Goal: Task Accomplishment & Management: Complete application form

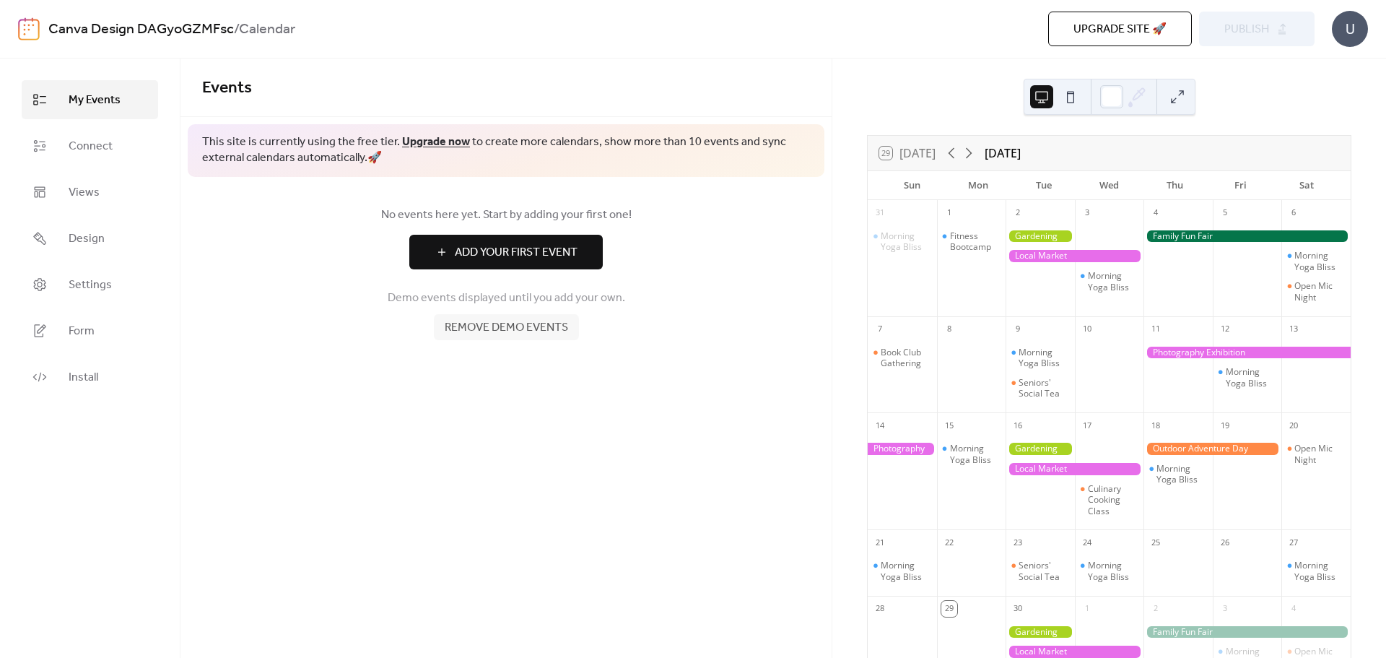
click at [1062, 97] on button at bounding box center [1070, 96] width 23 height 23
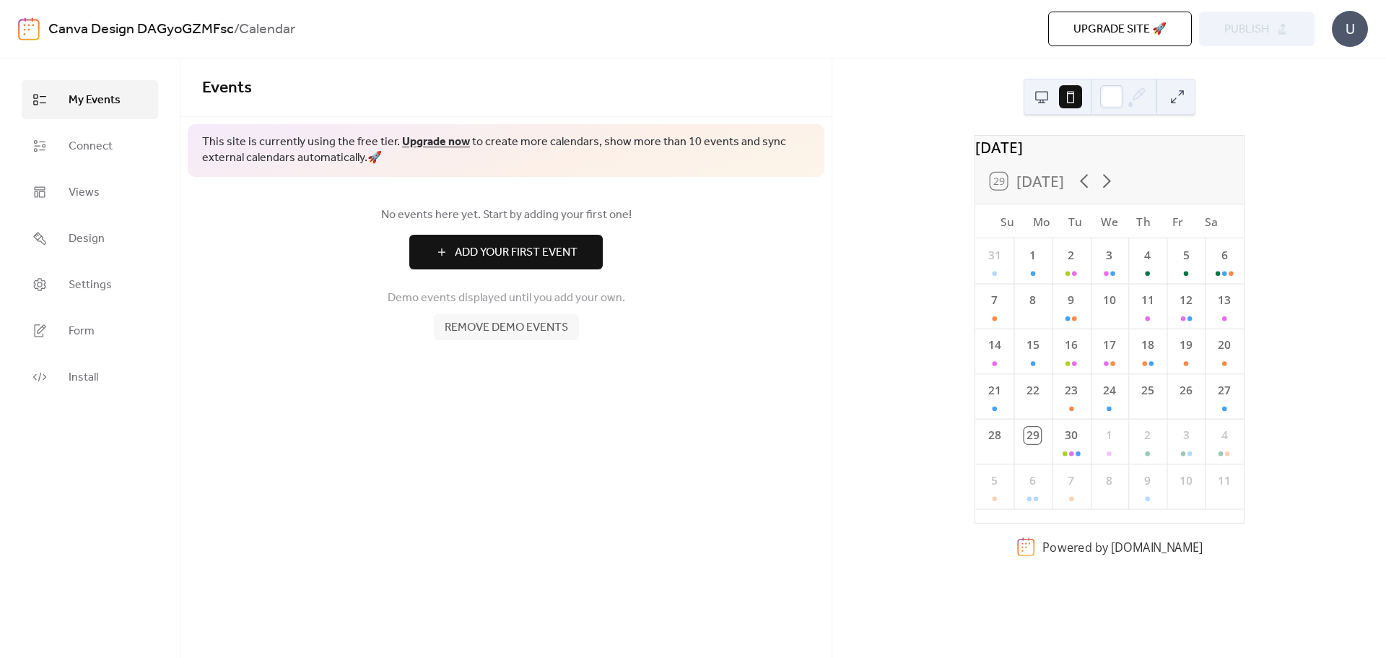
click at [1046, 92] on button at bounding box center [1041, 96] width 23 height 23
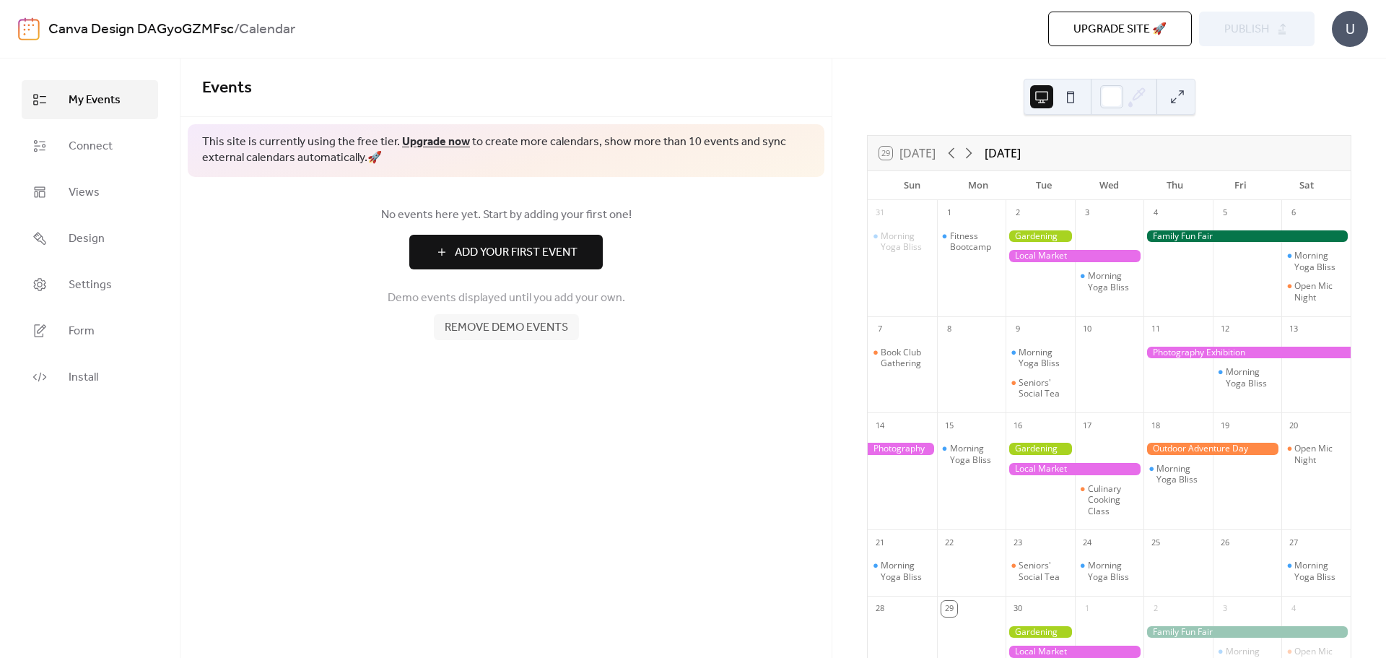
click at [526, 330] on span "Remove demo events" at bounding box center [506, 327] width 123 height 17
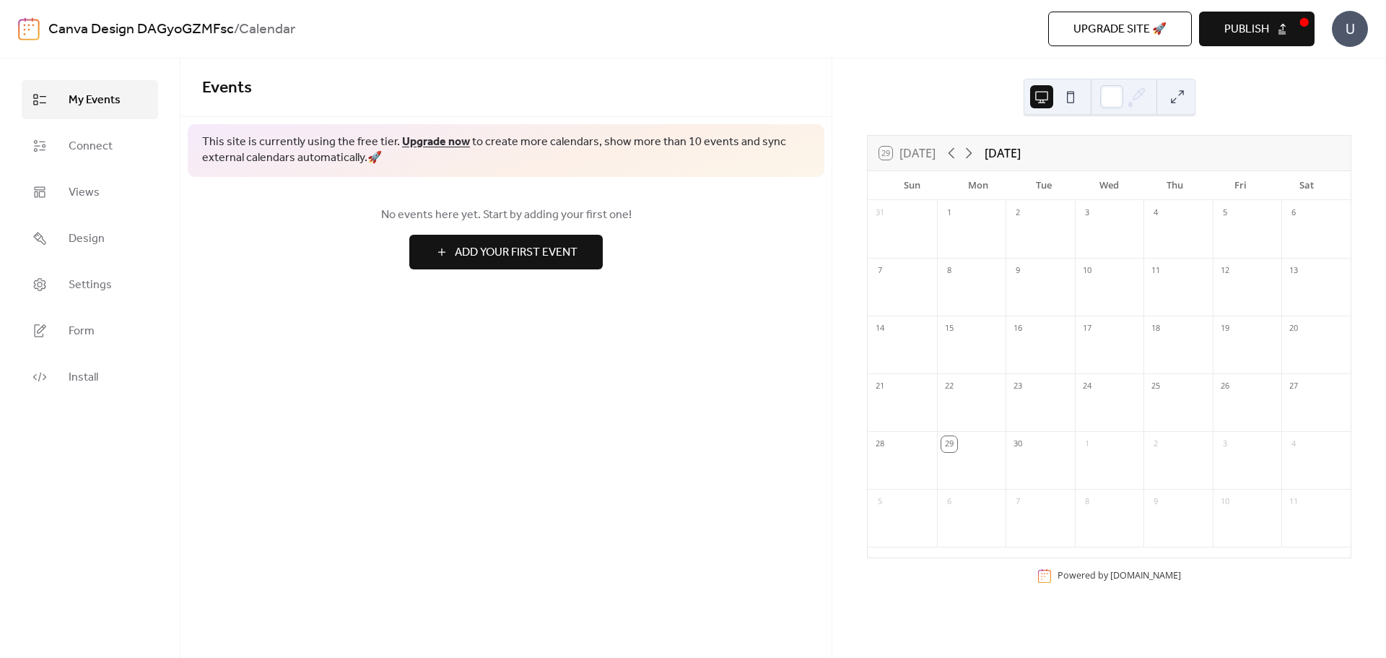
click at [1079, 98] on button at bounding box center [1070, 96] width 23 height 23
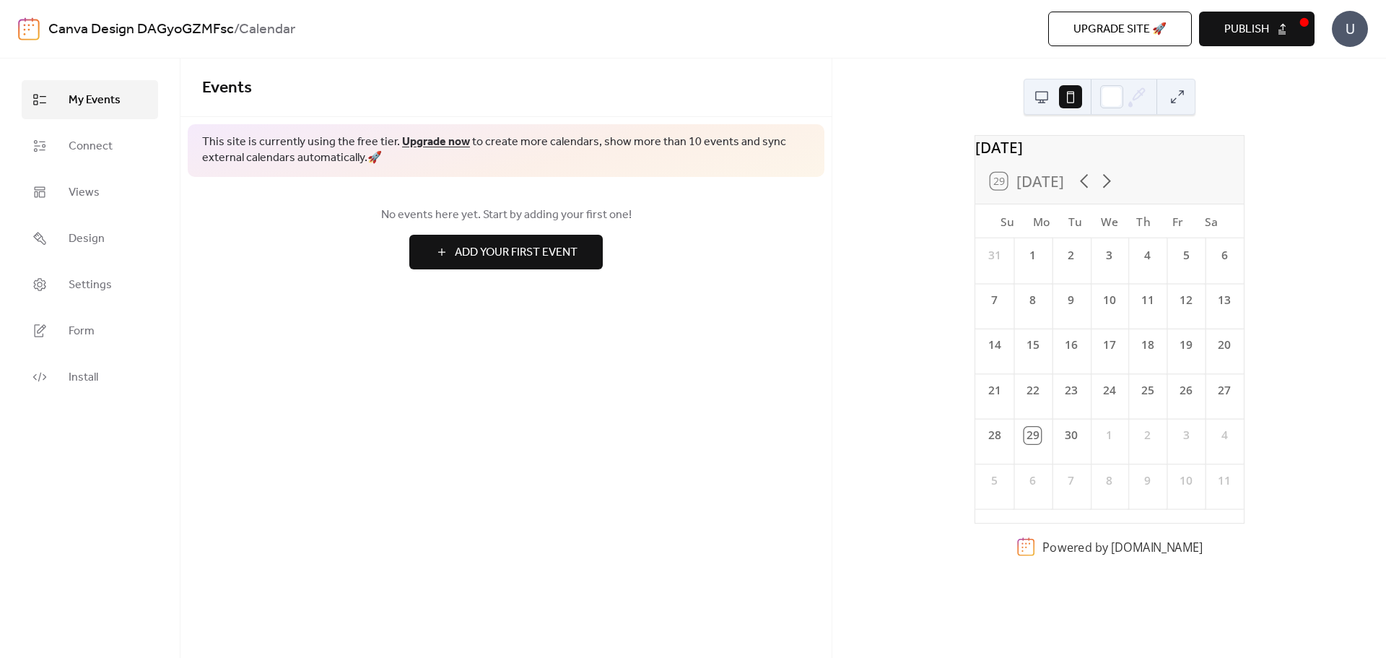
click at [1053, 95] on div at bounding box center [1056, 96] width 52 height 35
click at [1046, 99] on button at bounding box center [1041, 96] width 23 height 23
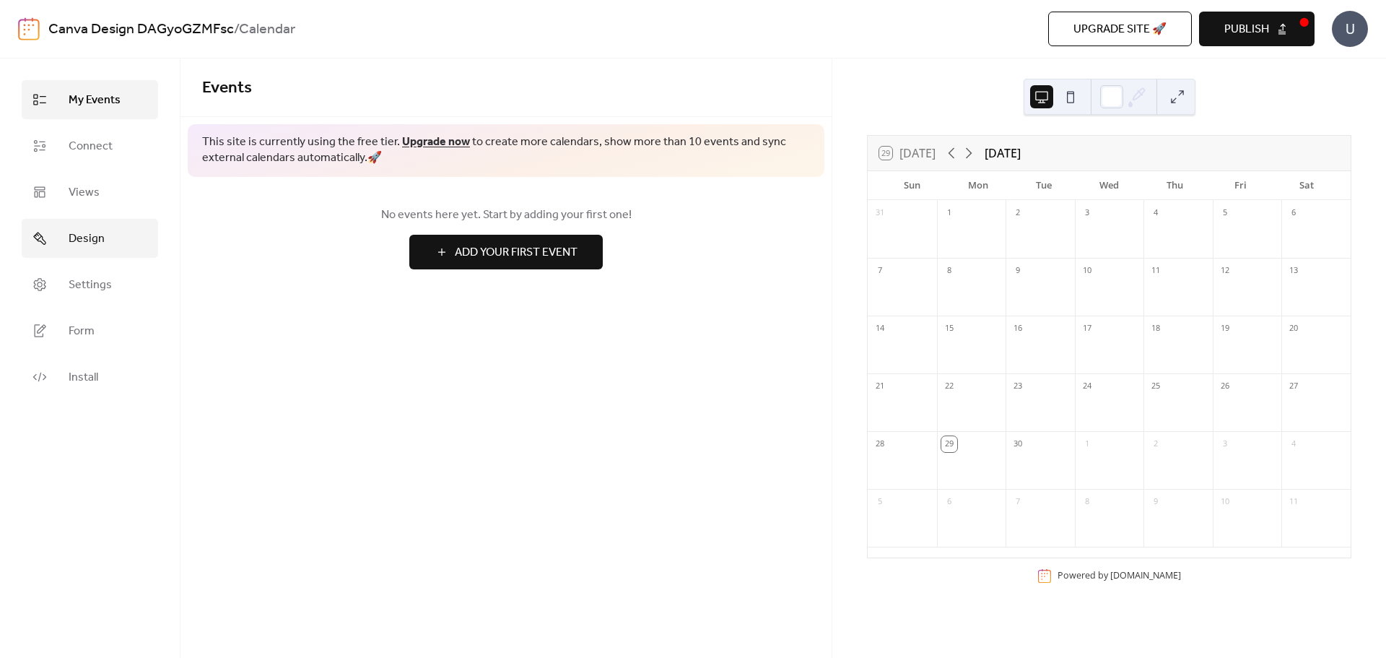
click at [91, 237] on span "Design" at bounding box center [87, 238] width 36 height 17
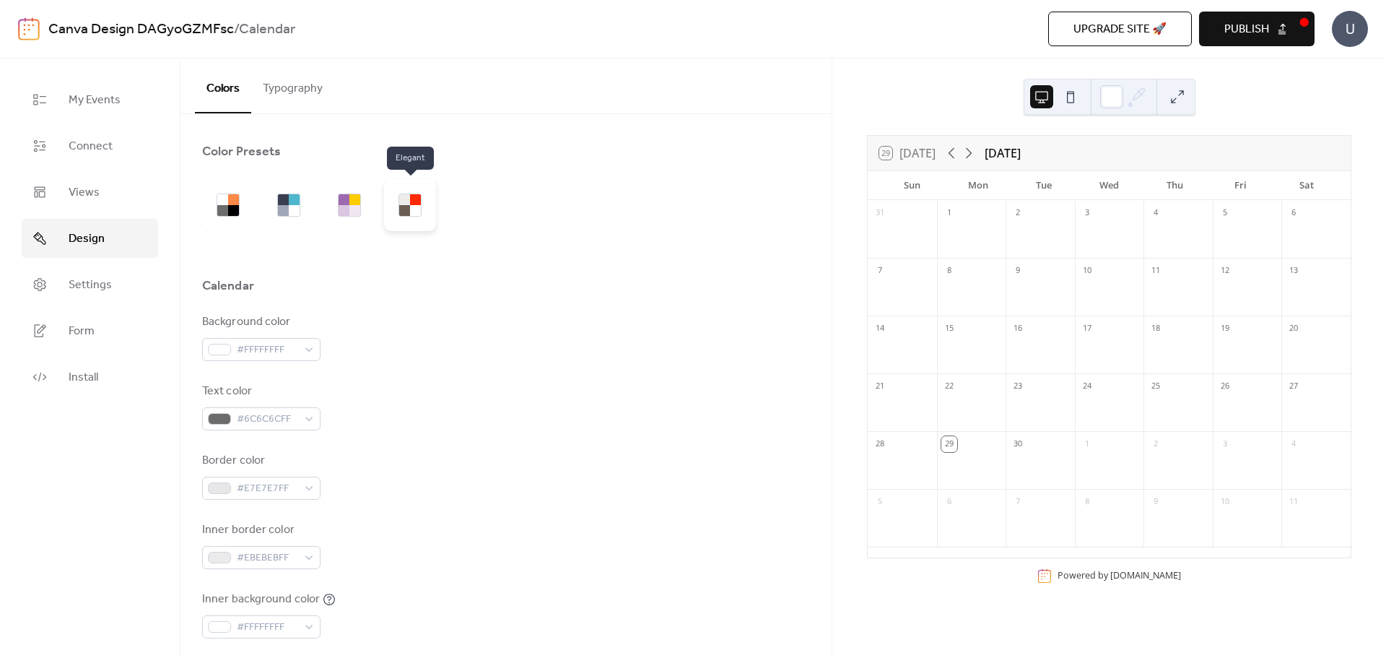
click at [401, 211] on div at bounding box center [404, 210] width 11 height 11
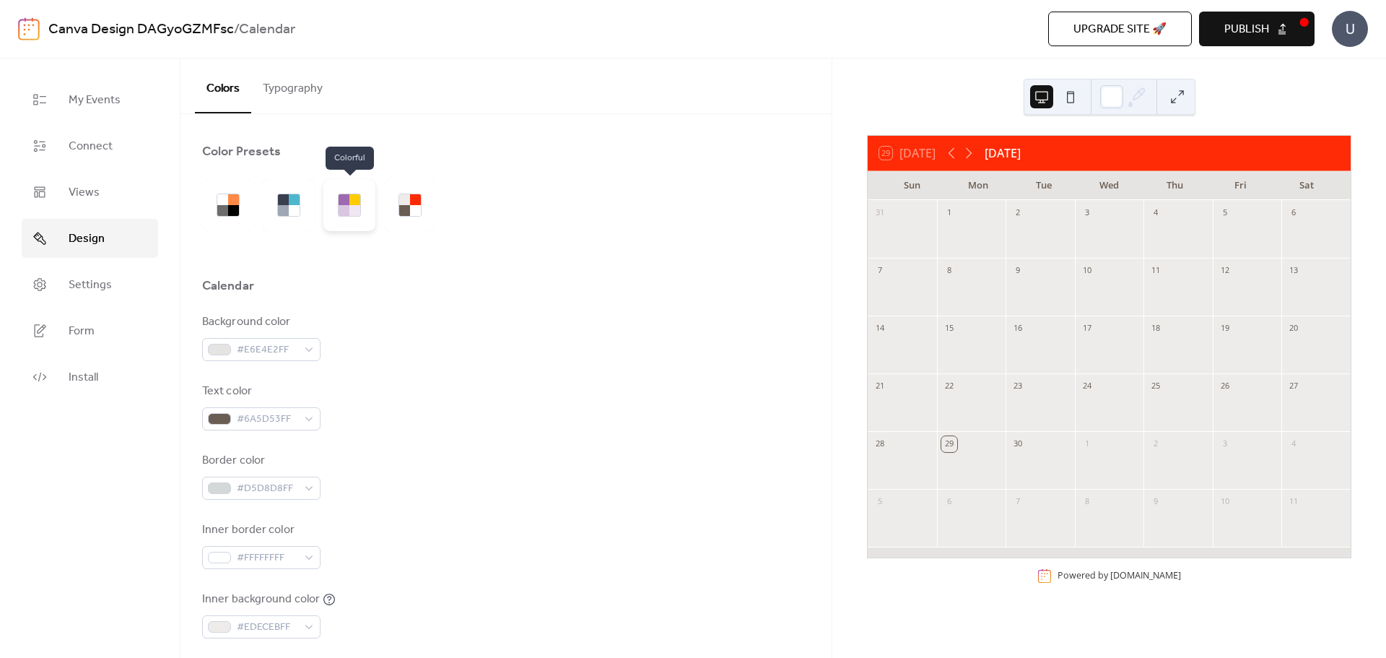
click at [344, 206] on div at bounding box center [344, 210] width 11 height 11
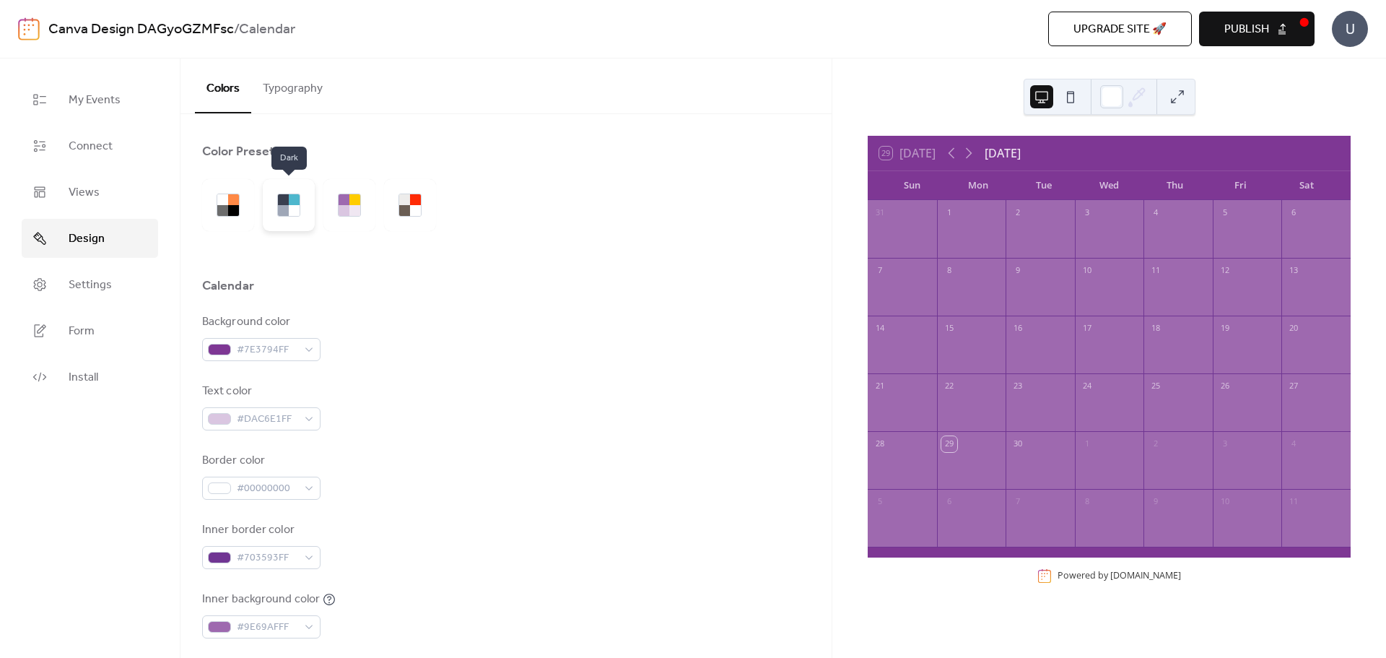
click at [301, 206] on div at bounding box center [289, 205] width 52 height 52
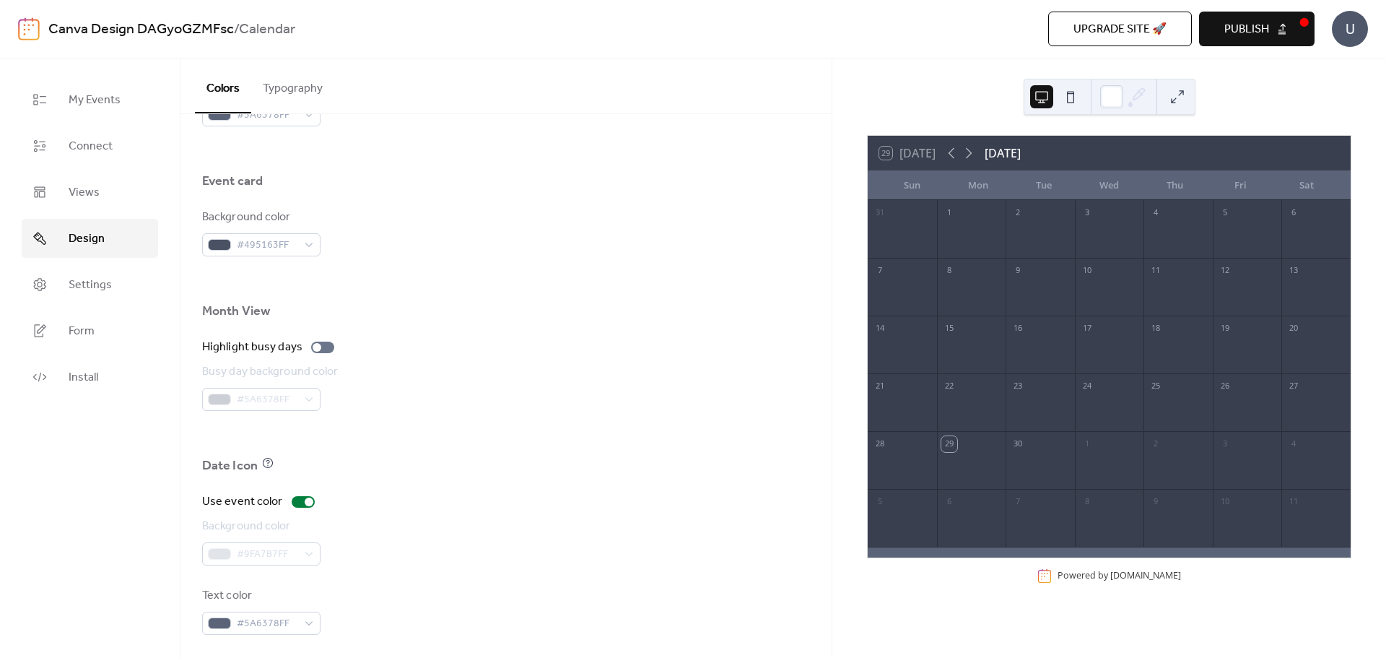
scroll to position [855, 0]
click at [1034, 235] on div at bounding box center [1039, 238] width 69 height 30
click at [1032, 223] on div at bounding box center [1039, 238] width 69 height 30
click at [1021, 211] on div "2" at bounding box center [1018, 213] width 16 height 16
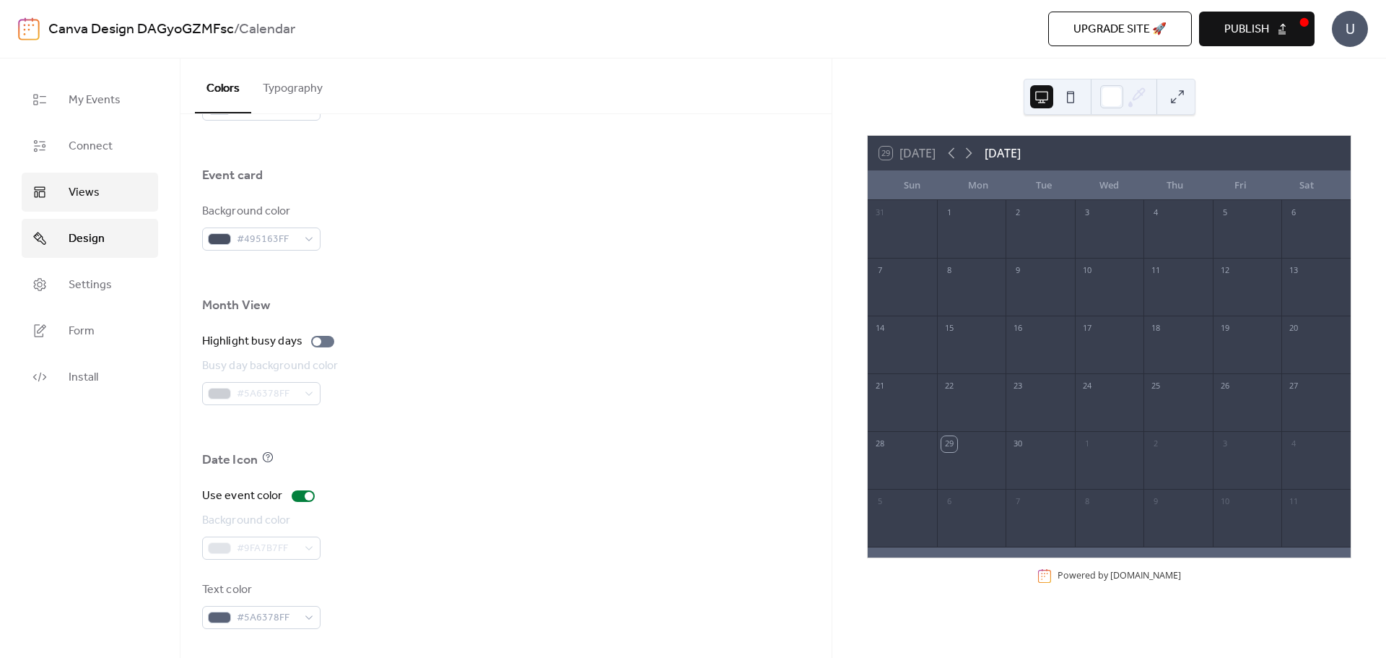
click at [62, 196] on link "Views" at bounding box center [90, 192] width 136 height 39
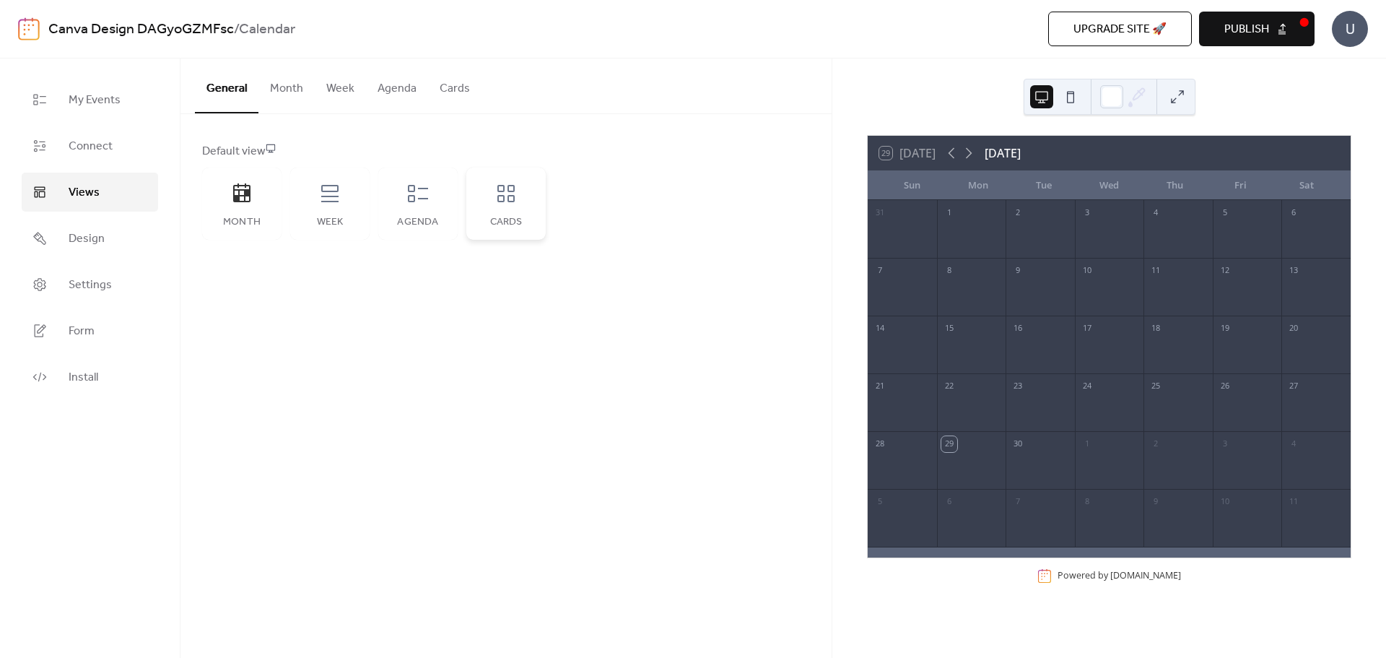
click at [499, 209] on div "Cards" at bounding box center [505, 203] width 79 height 72
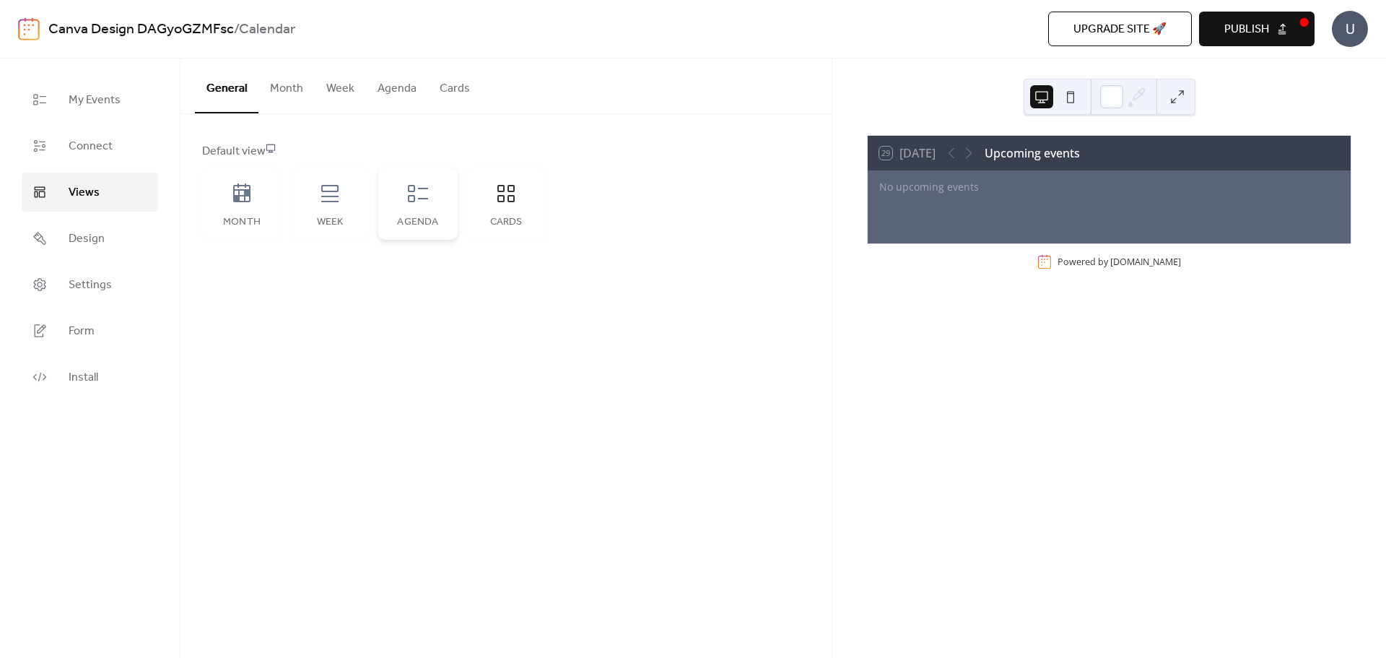
click at [422, 212] on div "Agenda" at bounding box center [417, 203] width 79 height 72
click at [349, 205] on div "Week" at bounding box center [329, 203] width 79 height 72
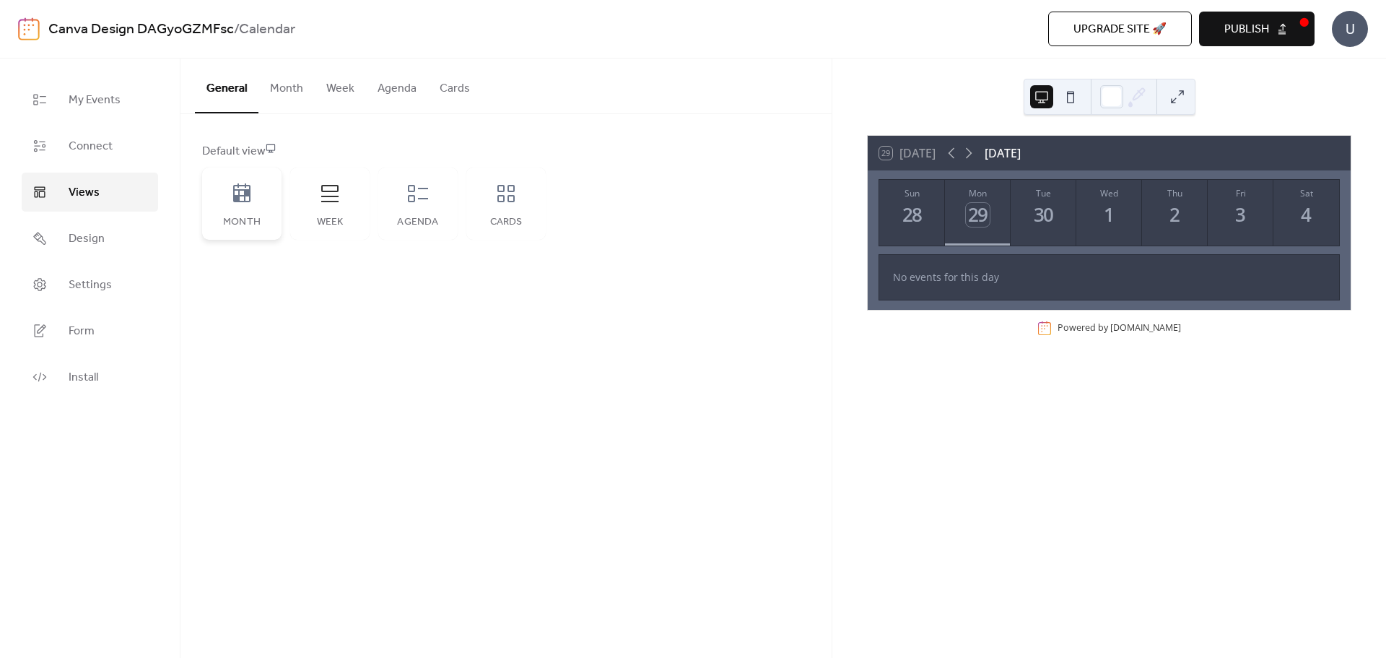
click at [252, 217] on div "Month" at bounding box center [242, 223] width 51 height 12
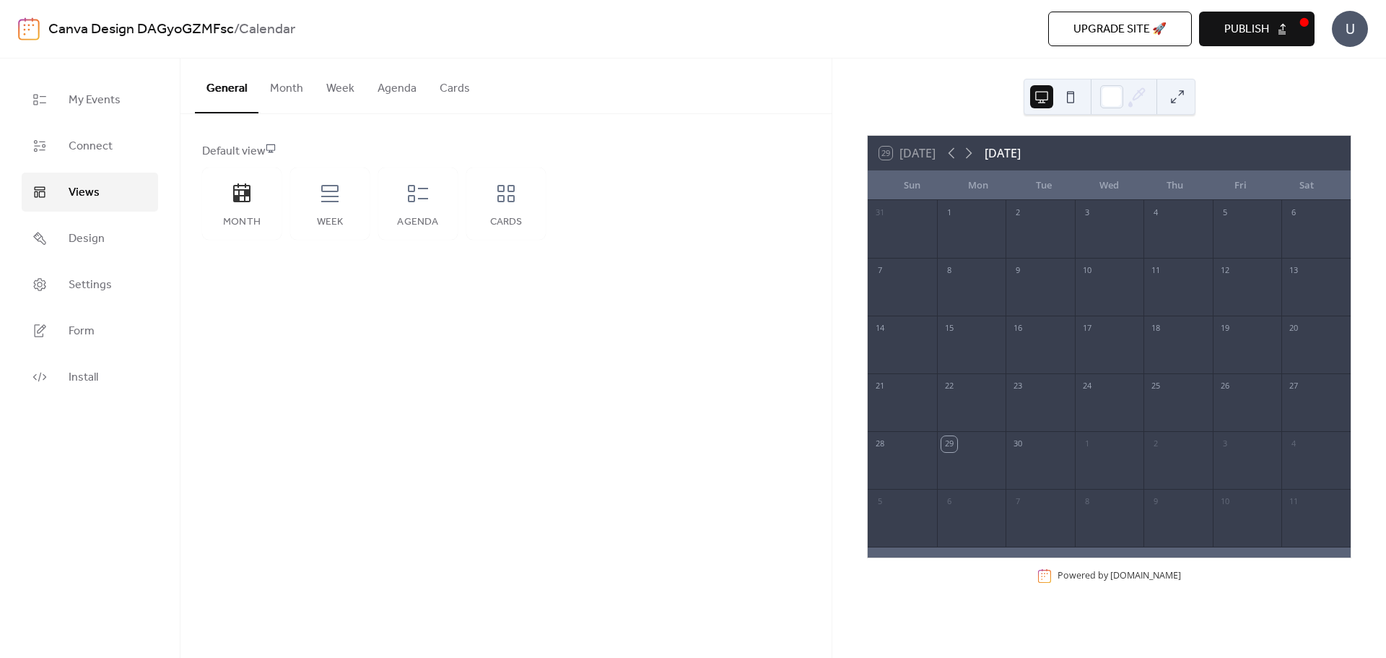
click at [349, 95] on button "Week" at bounding box center [340, 84] width 51 height 53
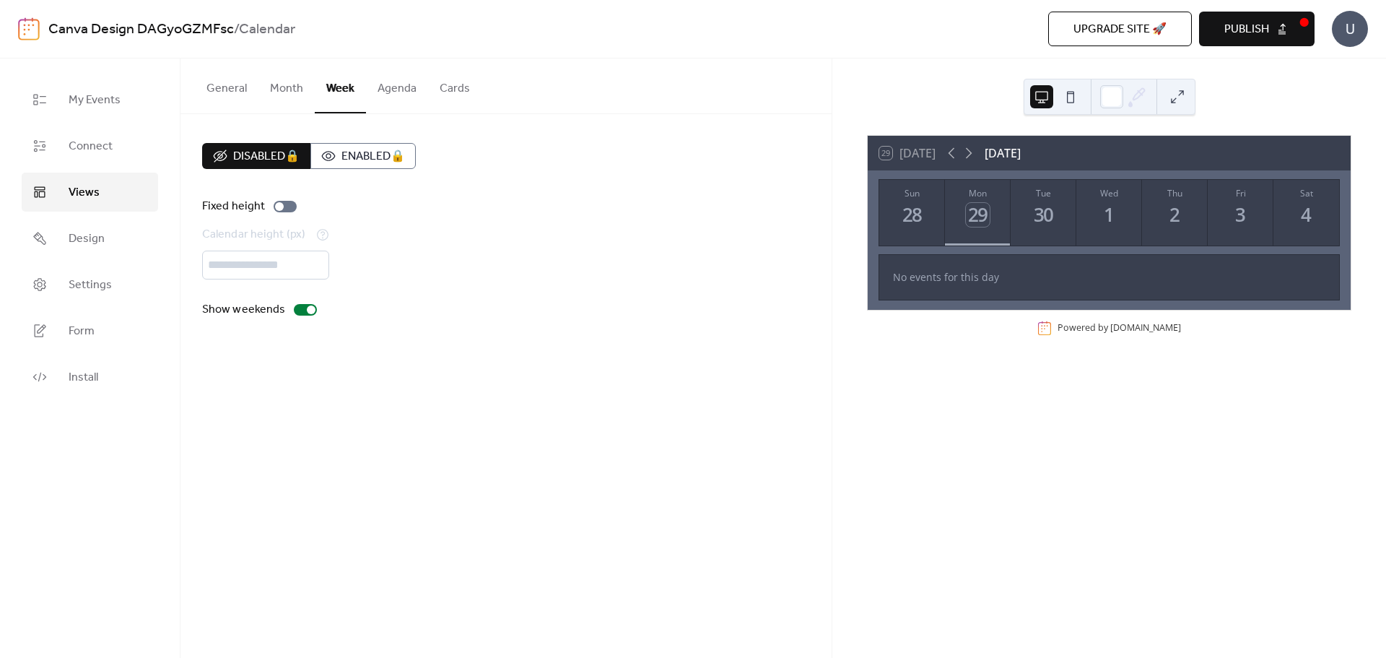
click at [235, 89] on button "General" at bounding box center [227, 84] width 64 height 53
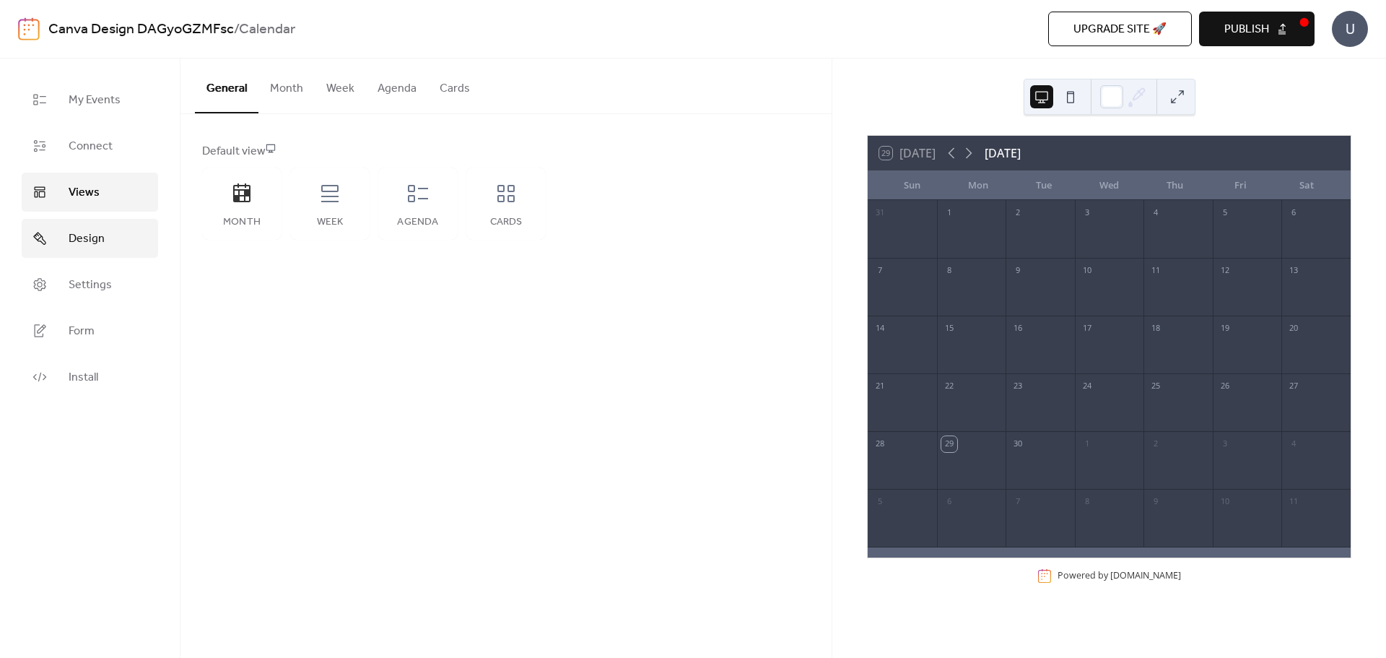
click at [90, 233] on span "Design" at bounding box center [87, 238] width 36 height 17
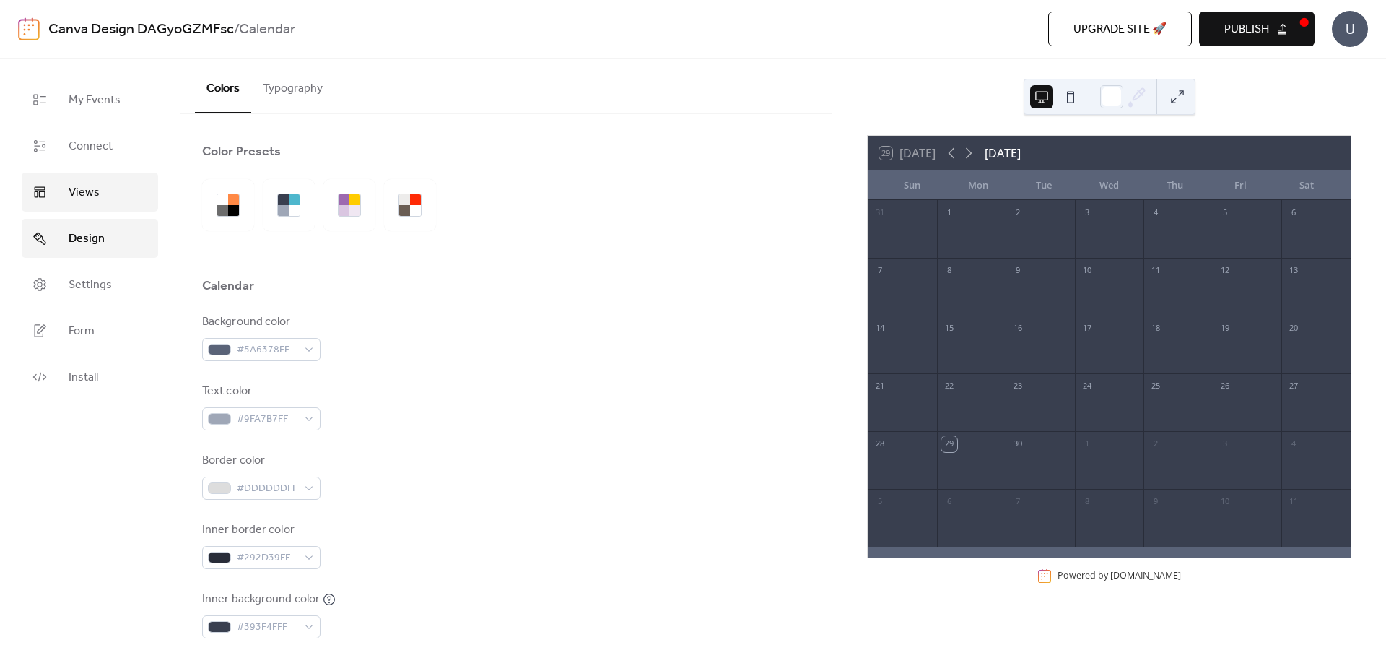
click at [95, 184] on span "Views" at bounding box center [84, 192] width 31 height 17
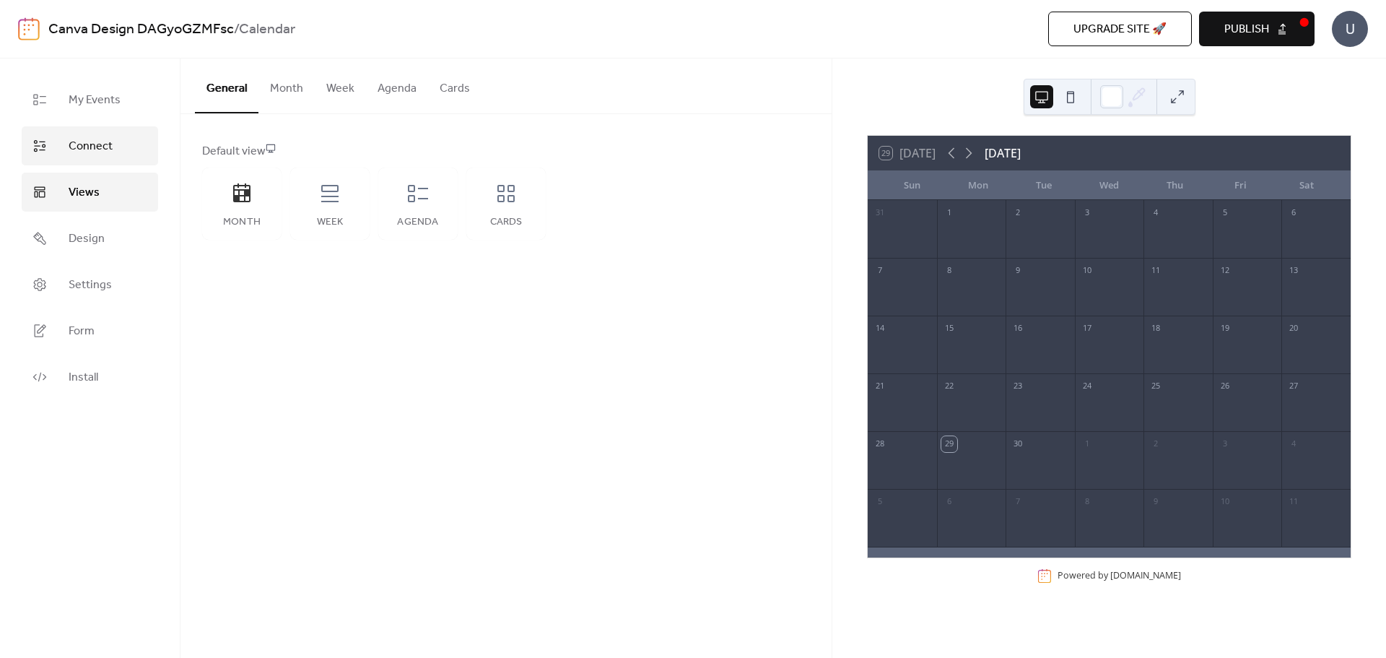
click at [106, 145] on span "Connect" at bounding box center [91, 146] width 44 height 17
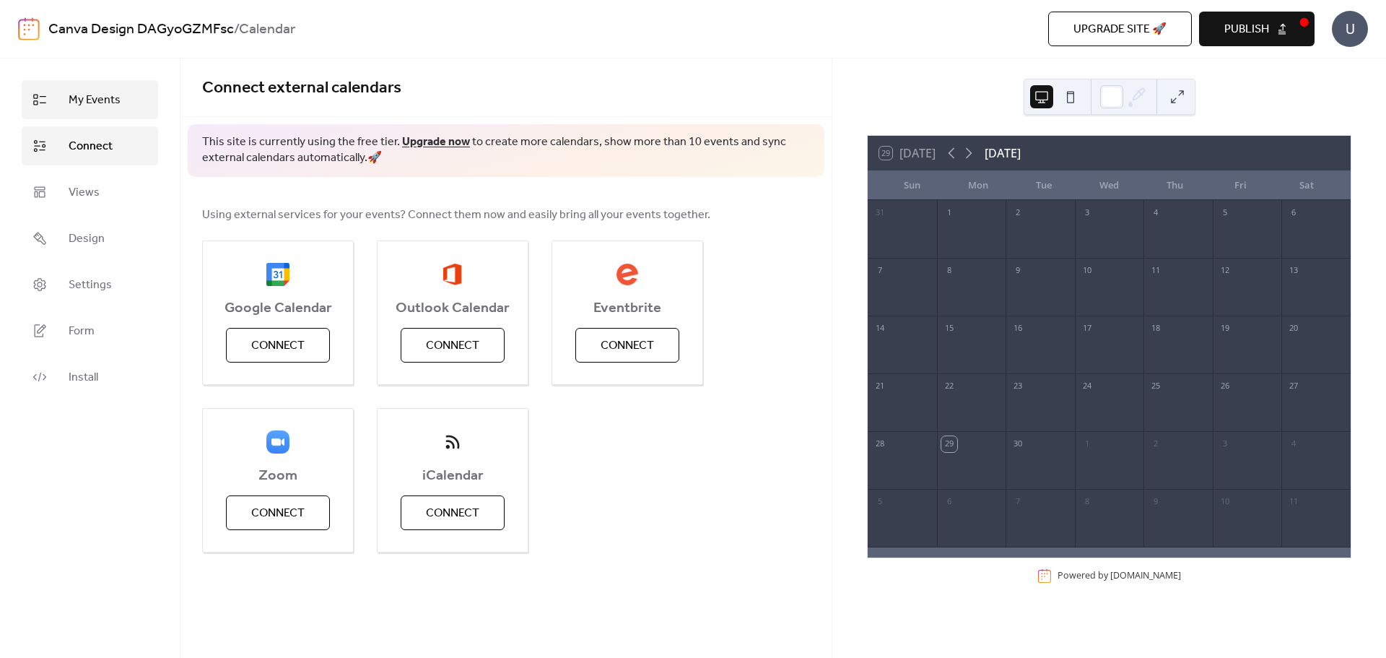
click at [97, 105] on span "My Events" at bounding box center [95, 100] width 52 height 17
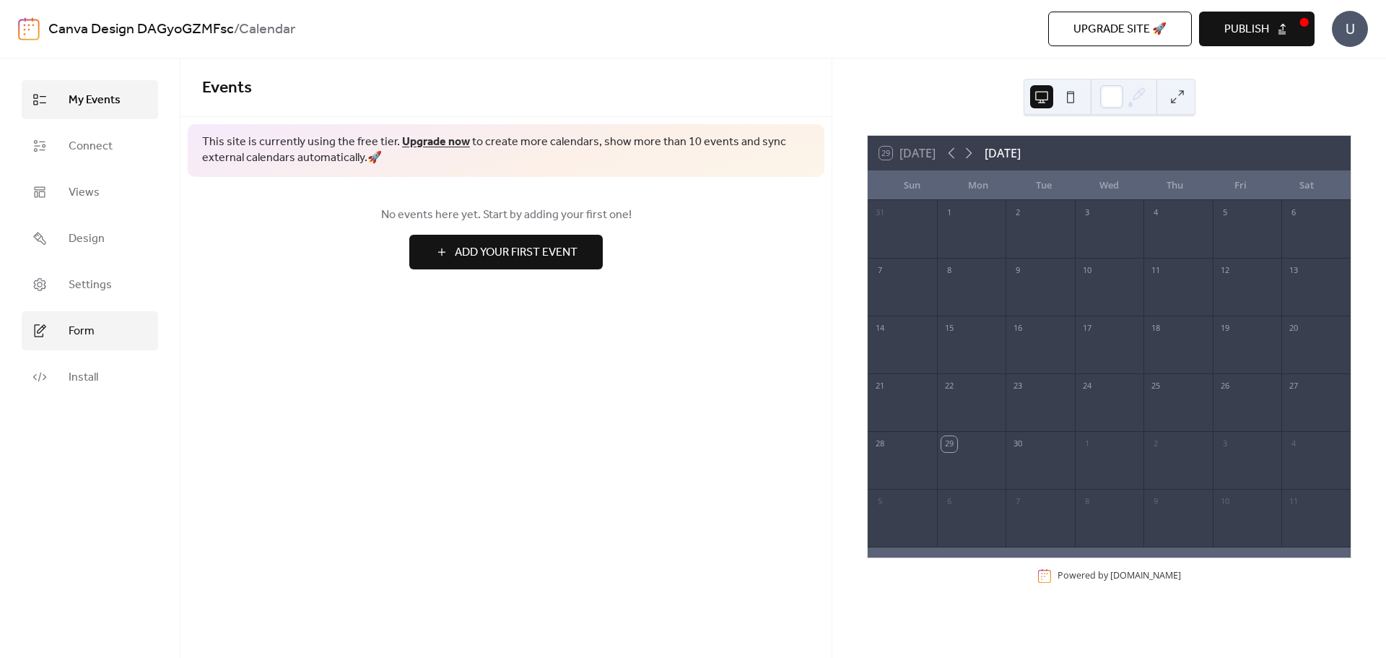
click at [99, 337] on link "Form" at bounding box center [90, 330] width 136 height 39
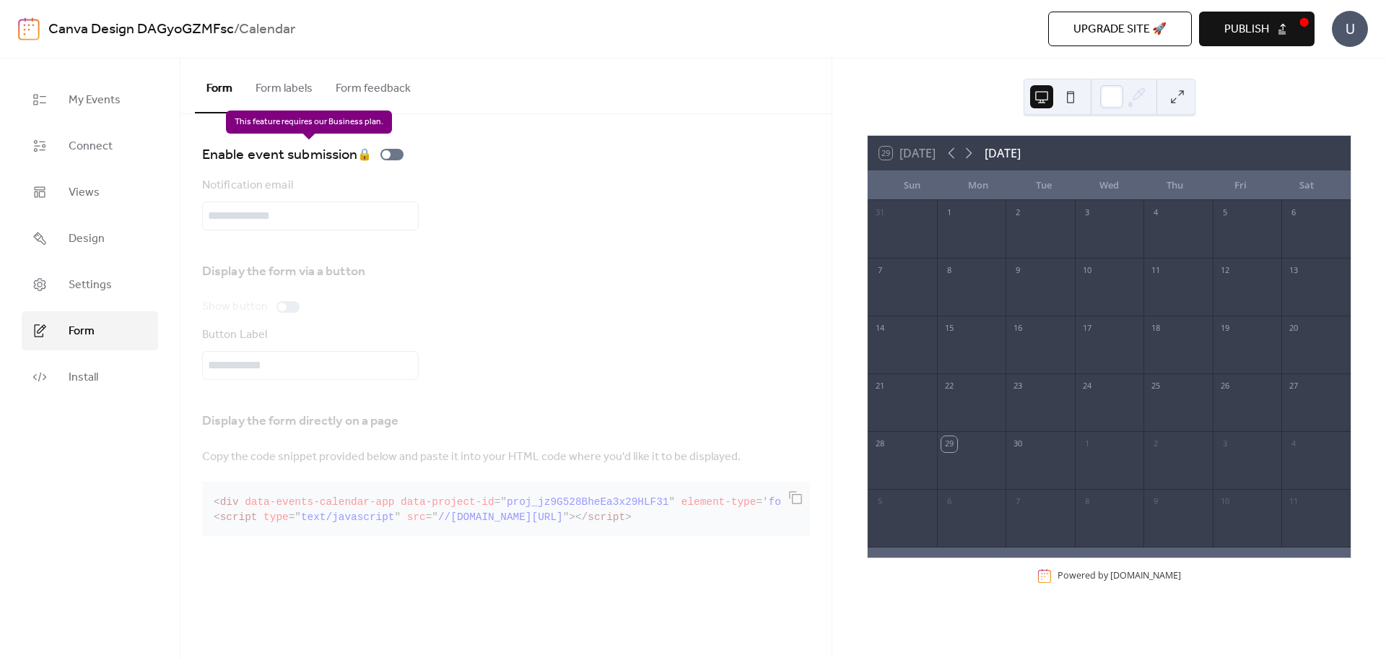
click at [398, 156] on div "Enable event submission 🔒" at bounding box center [305, 154] width 207 height 23
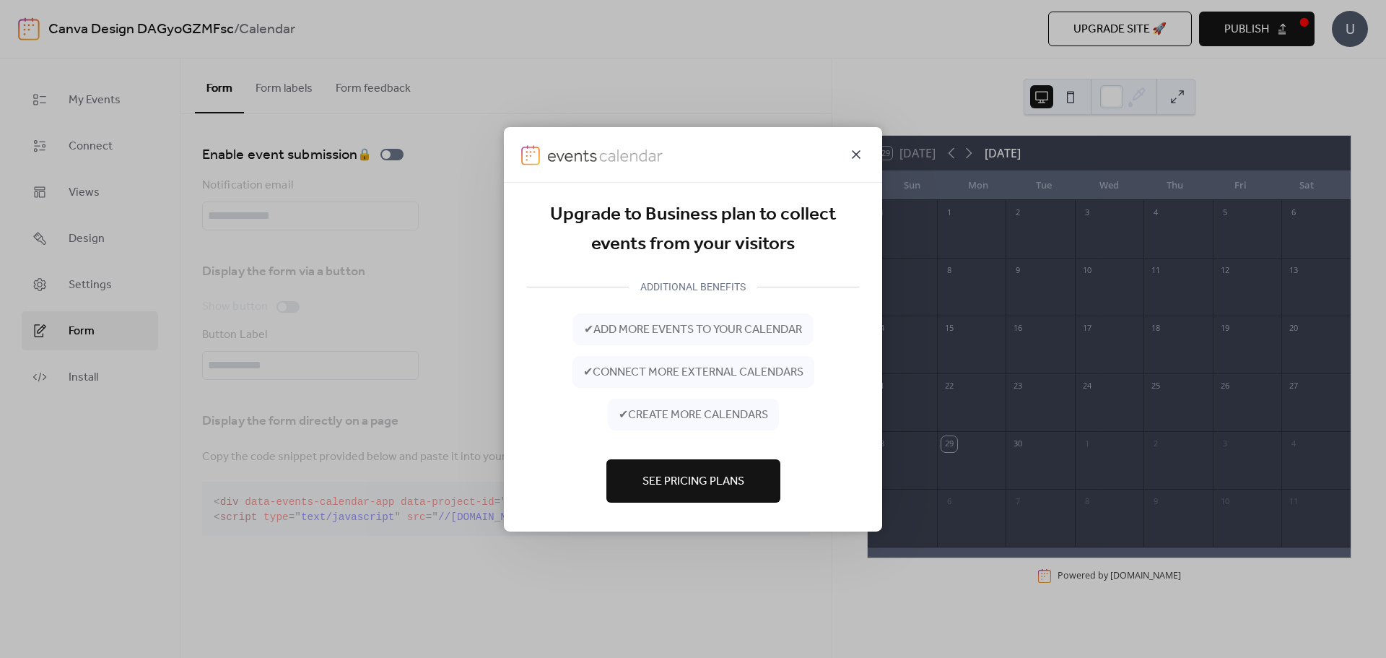
click at [852, 152] on icon at bounding box center [855, 153] width 17 height 17
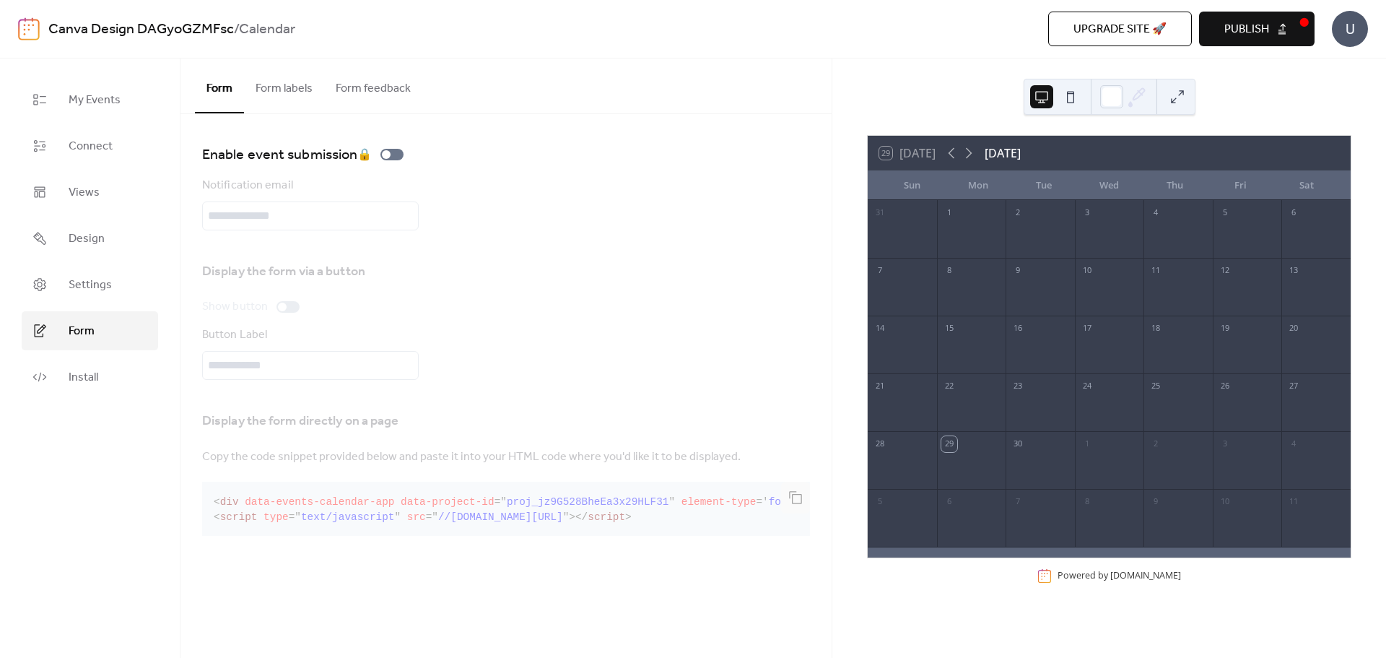
click at [273, 84] on button "Form labels" at bounding box center [284, 84] width 80 height 53
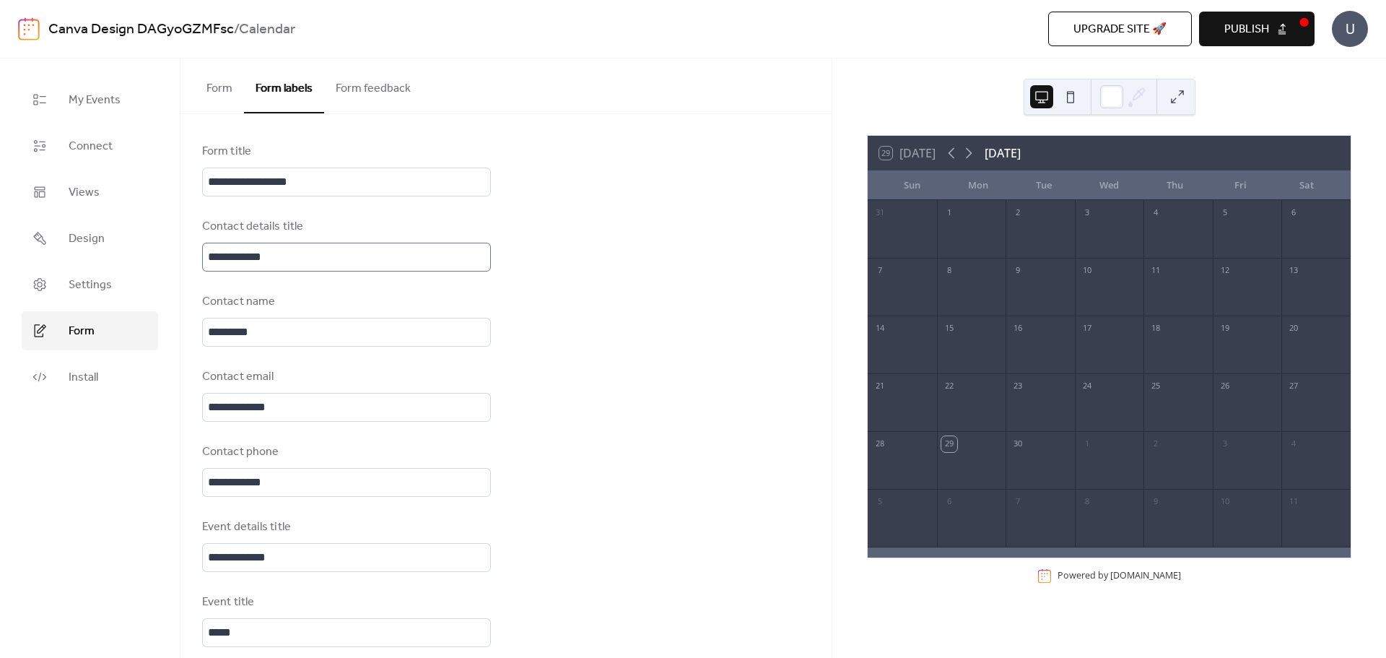
scroll to position [2, 0]
click at [398, 92] on button "Form feedback" at bounding box center [373, 84] width 98 height 53
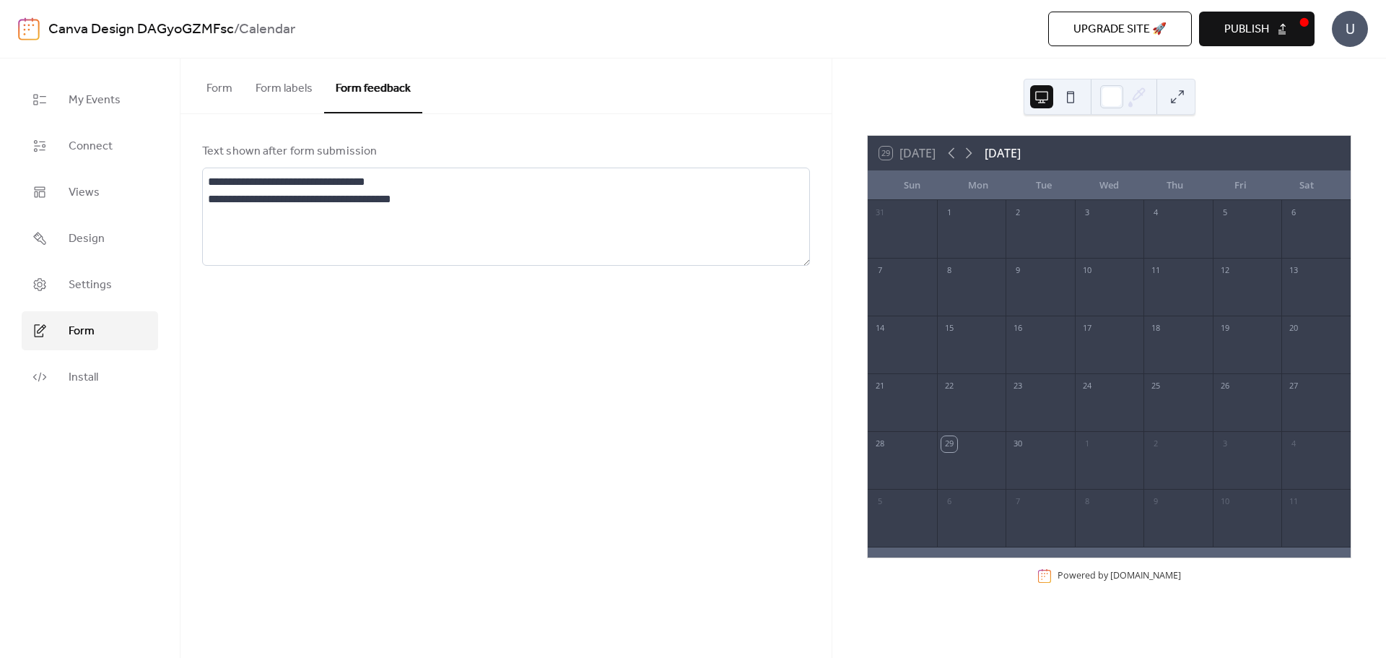
click at [226, 87] on button "Form" at bounding box center [219, 84] width 49 height 53
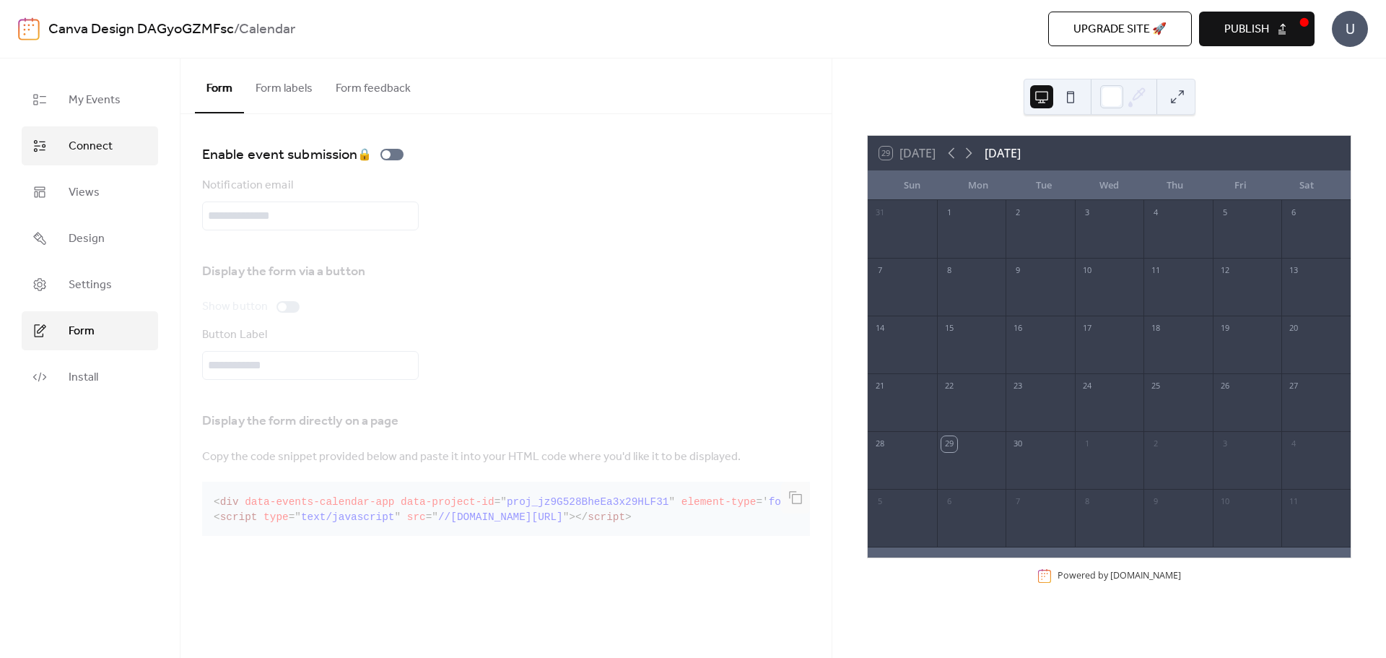
click at [121, 149] on link "Connect" at bounding box center [90, 145] width 136 height 39
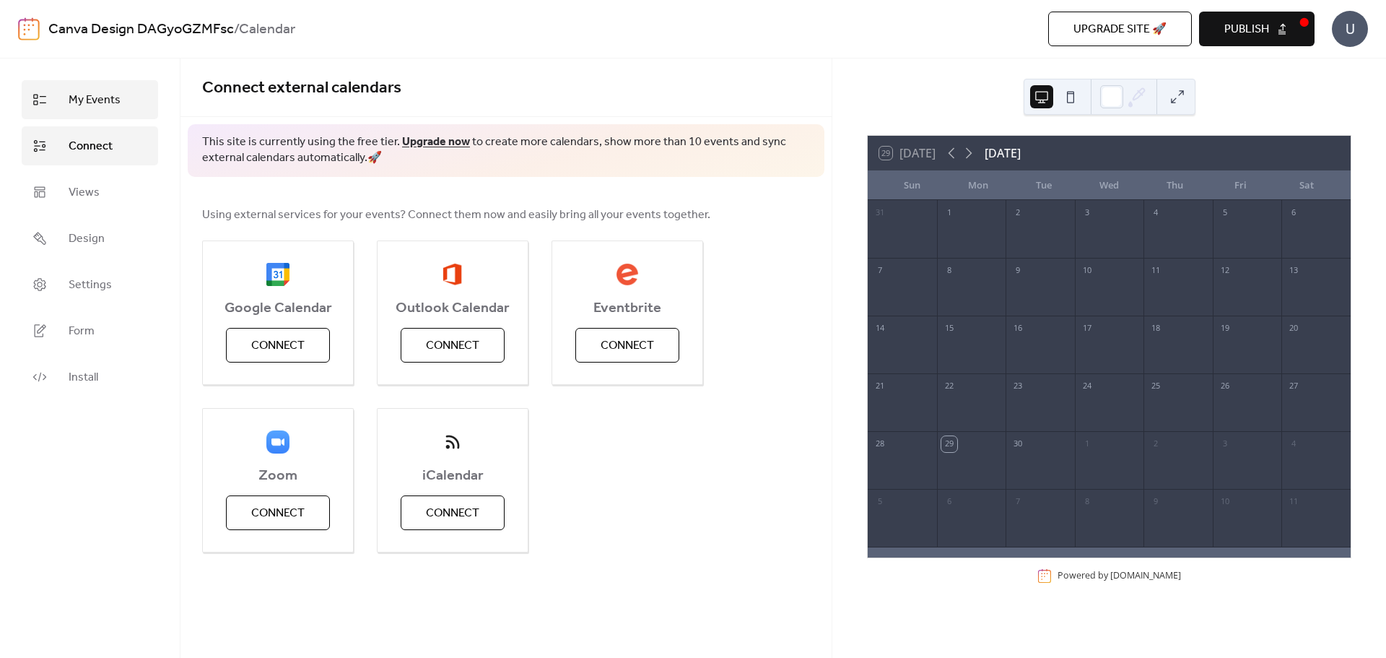
click at [99, 107] on span "My Events" at bounding box center [95, 100] width 52 height 17
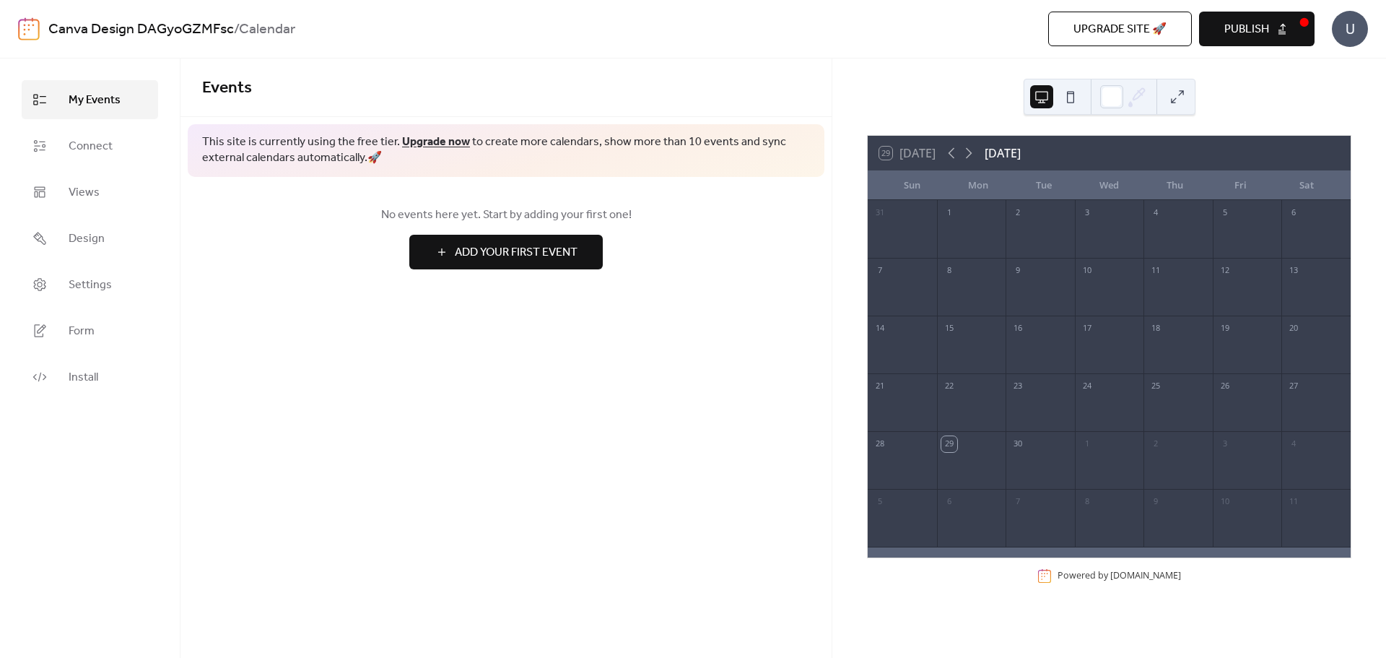
click at [545, 245] on span "Add Your First Event" at bounding box center [516, 252] width 123 height 17
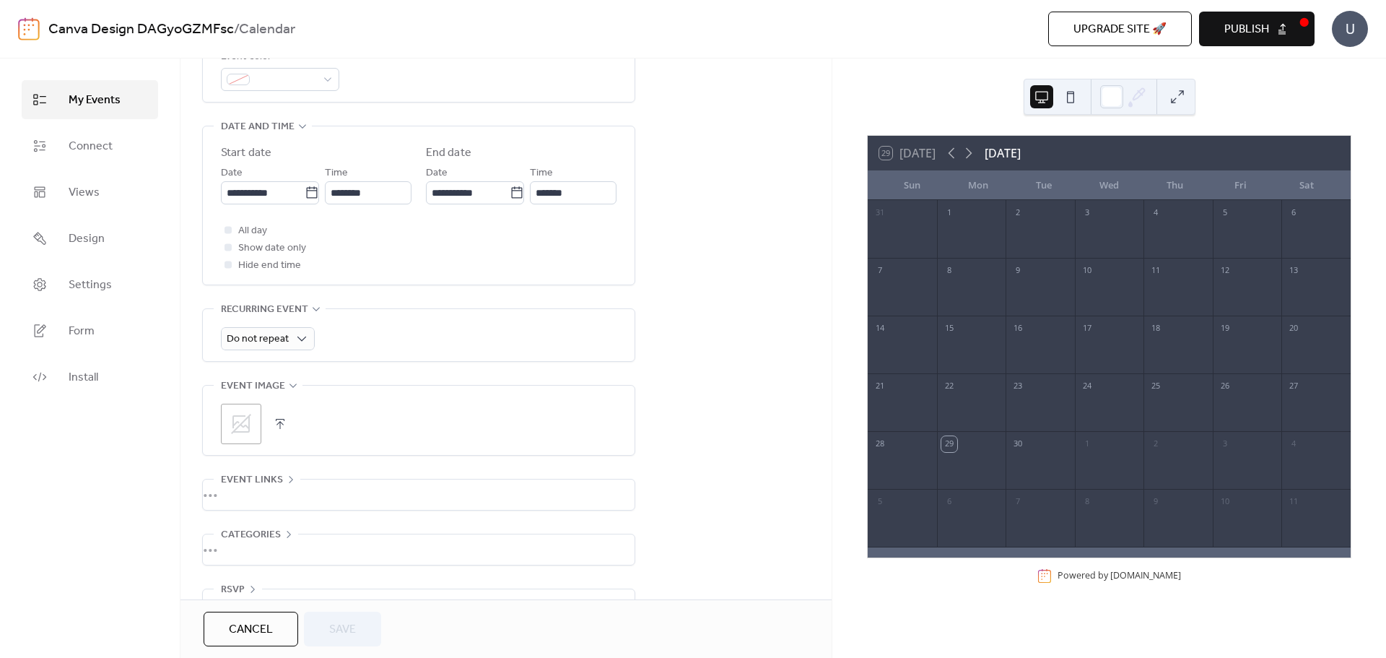
scroll to position [473, 0]
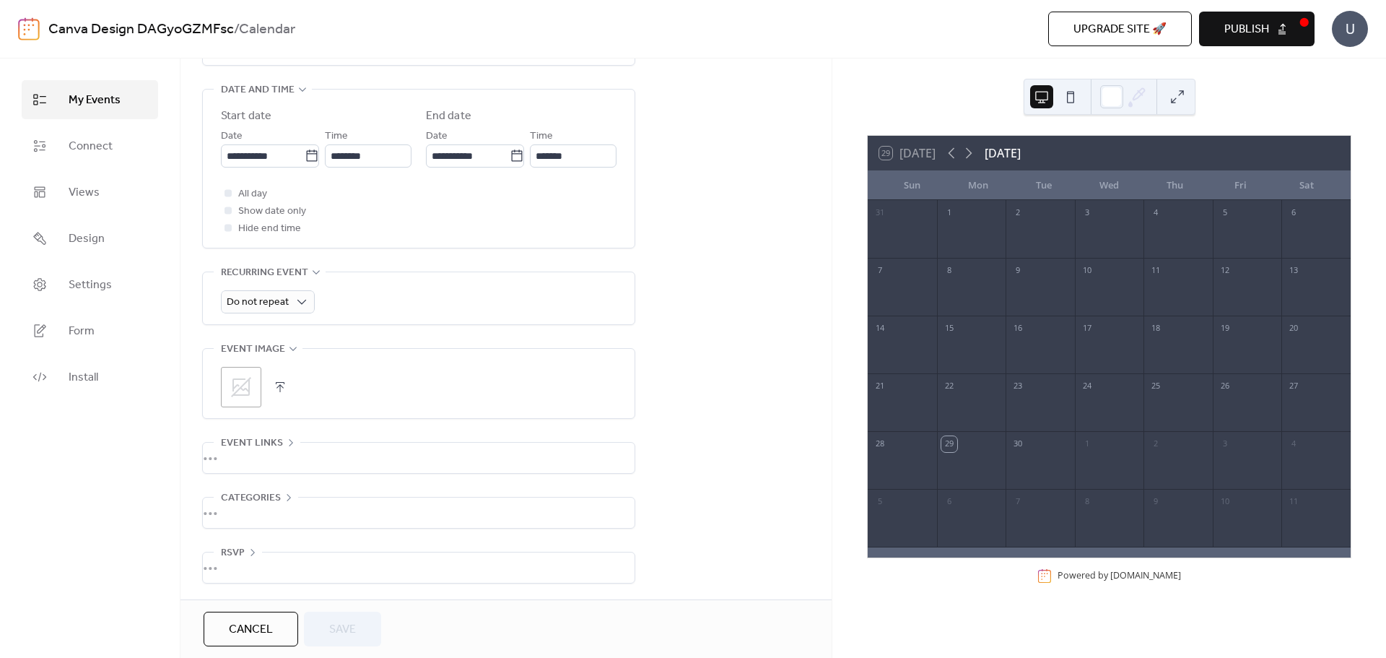
click at [246, 553] on div "•••" at bounding box center [419, 567] width 432 height 30
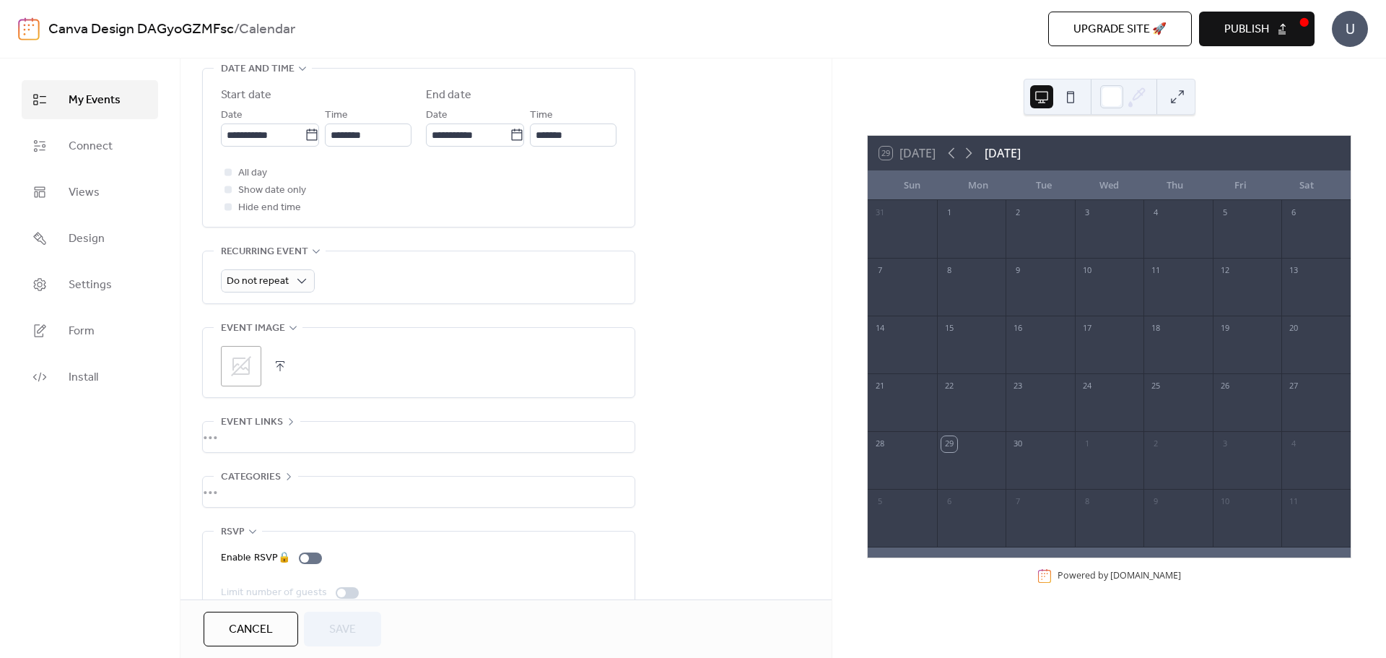
scroll to position [523, 0]
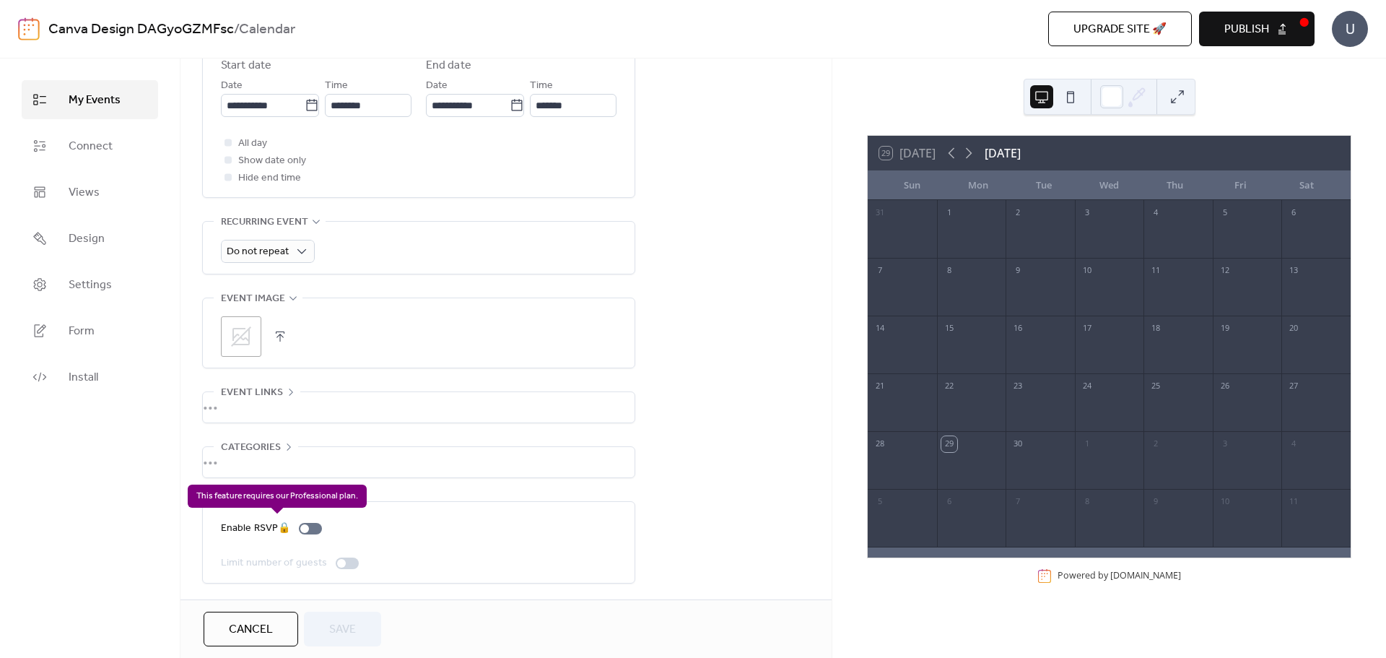
click at [316, 526] on div "Enable RSVP 🔒" at bounding box center [274, 528] width 107 height 17
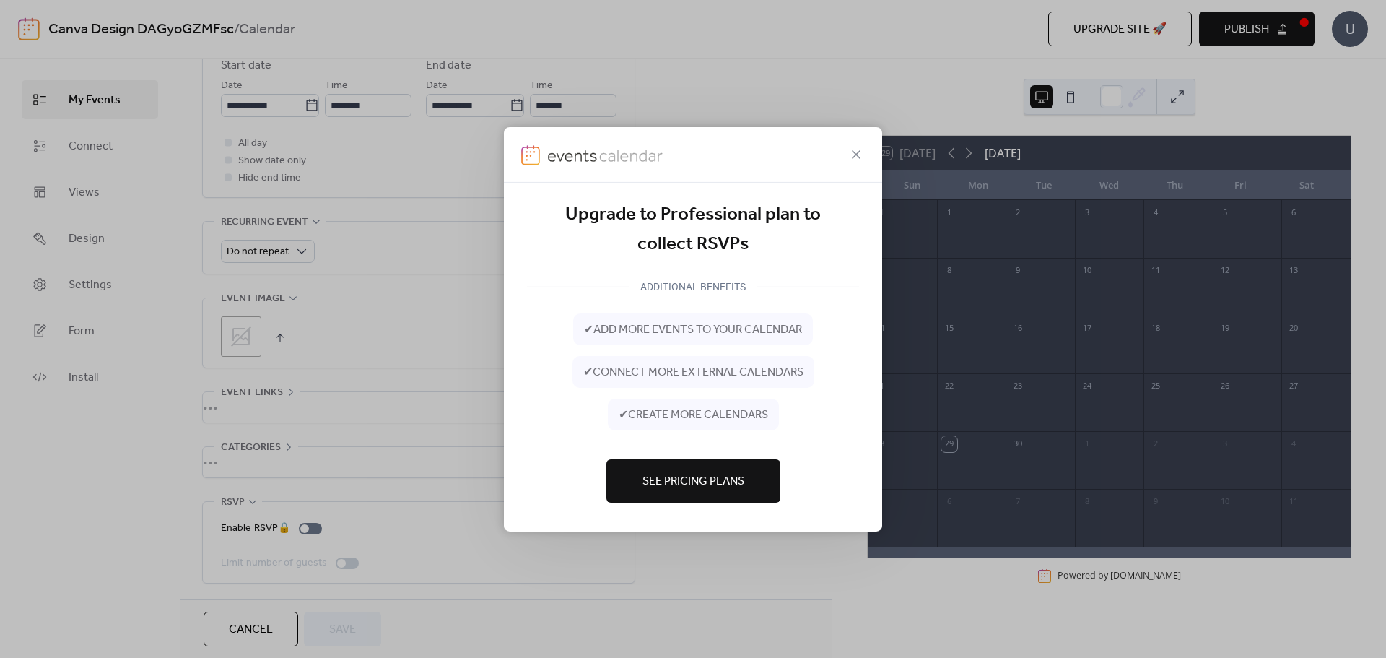
click at [671, 482] on span "See Pricing Plans" at bounding box center [693, 481] width 102 height 17
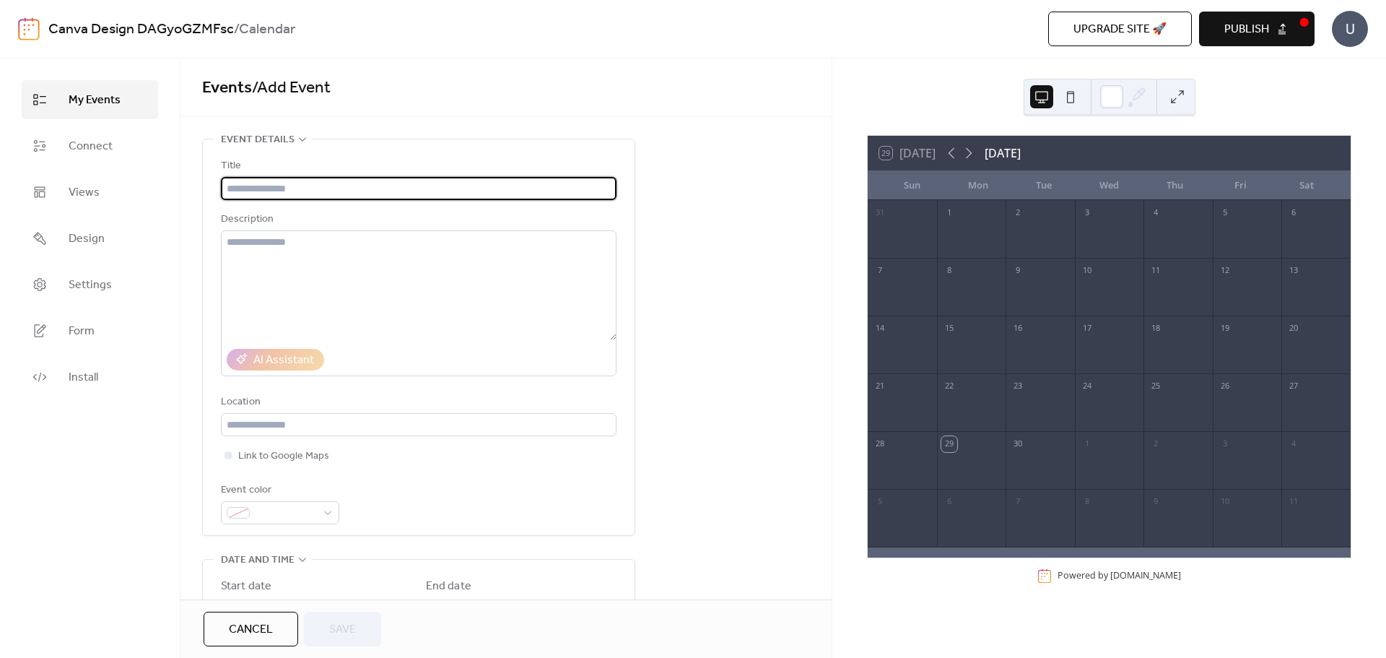
click at [997, 327] on div "15" at bounding box center [971, 326] width 69 height 23
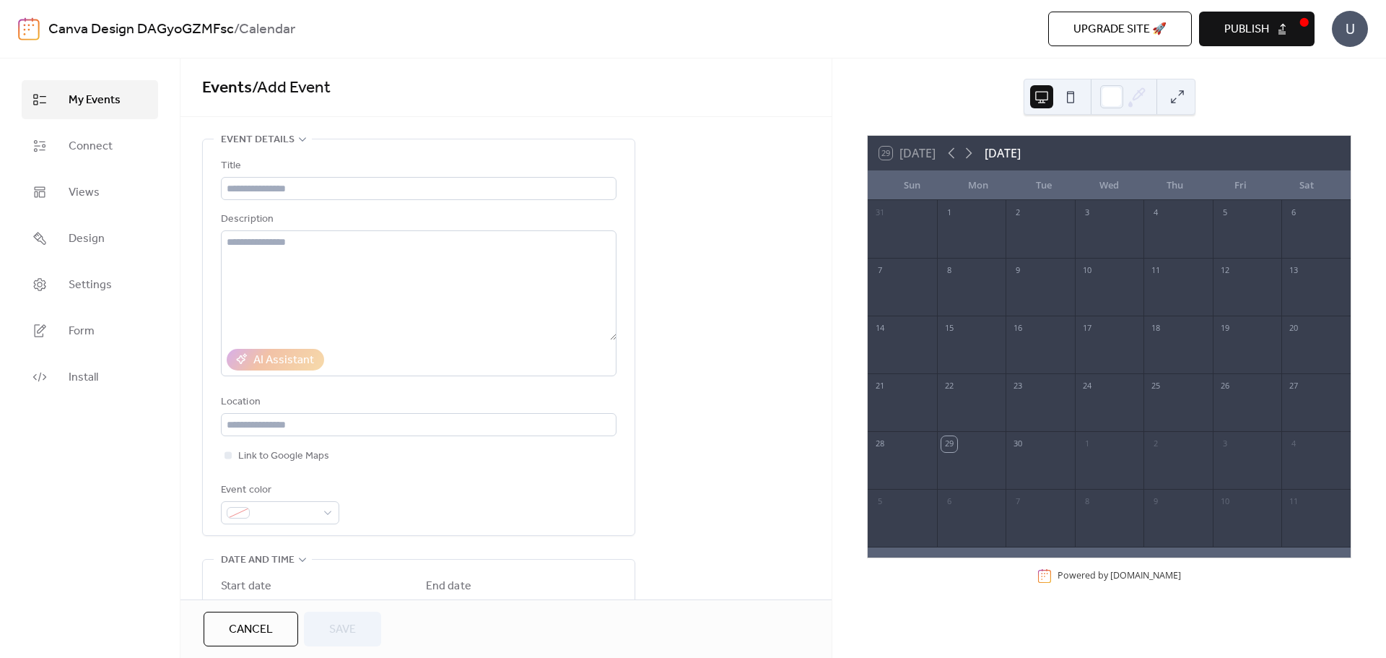
click at [997, 339] on div at bounding box center [971, 354] width 69 height 30
click at [949, 352] on div at bounding box center [971, 354] width 69 height 30
click at [957, 448] on div "29" at bounding box center [949, 444] width 16 height 16
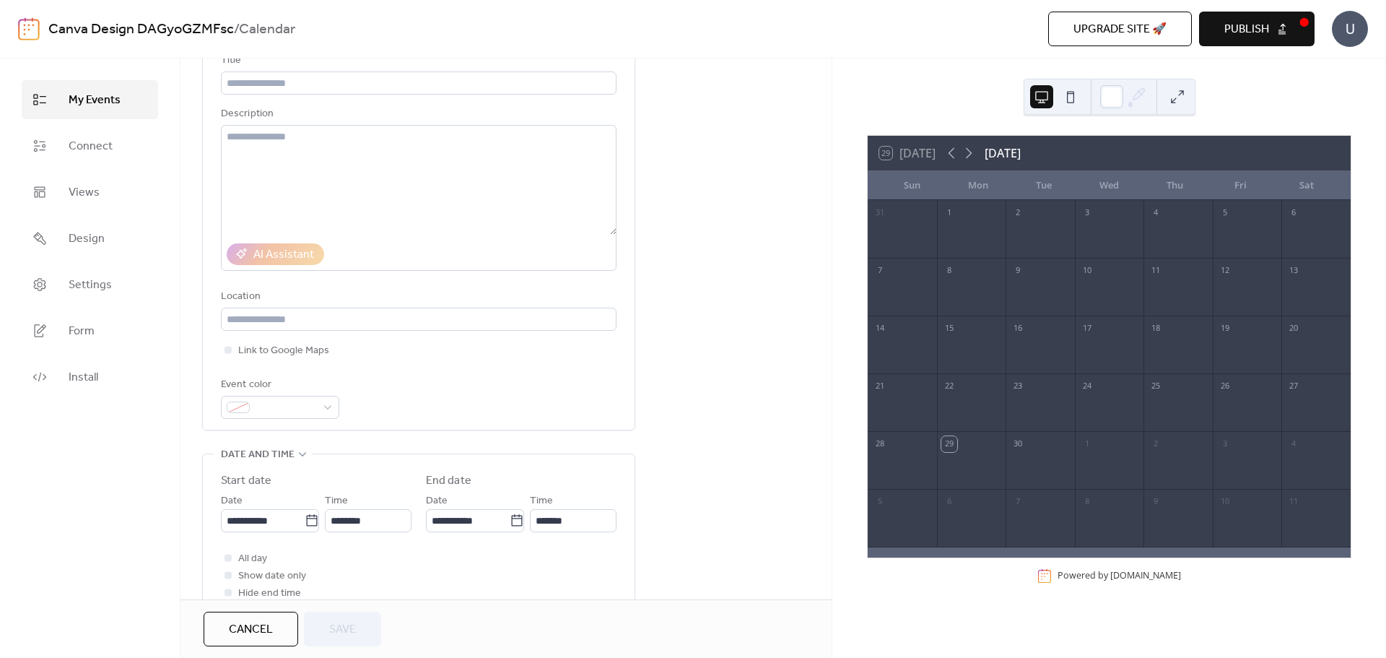
scroll to position [72, 0]
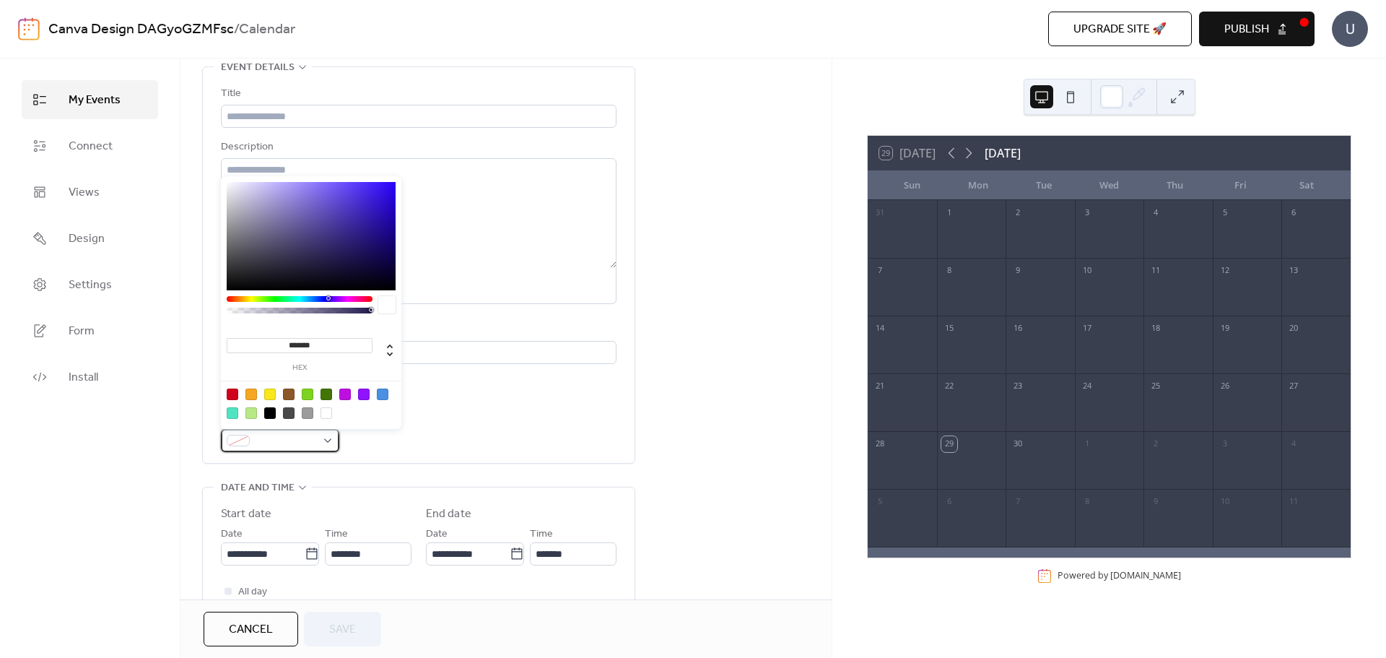
click at [325, 437] on div at bounding box center [280, 440] width 118 height 23
click at [307, 416] on div at bounding box center [308, 413] width 12 height 12
type input "*******"
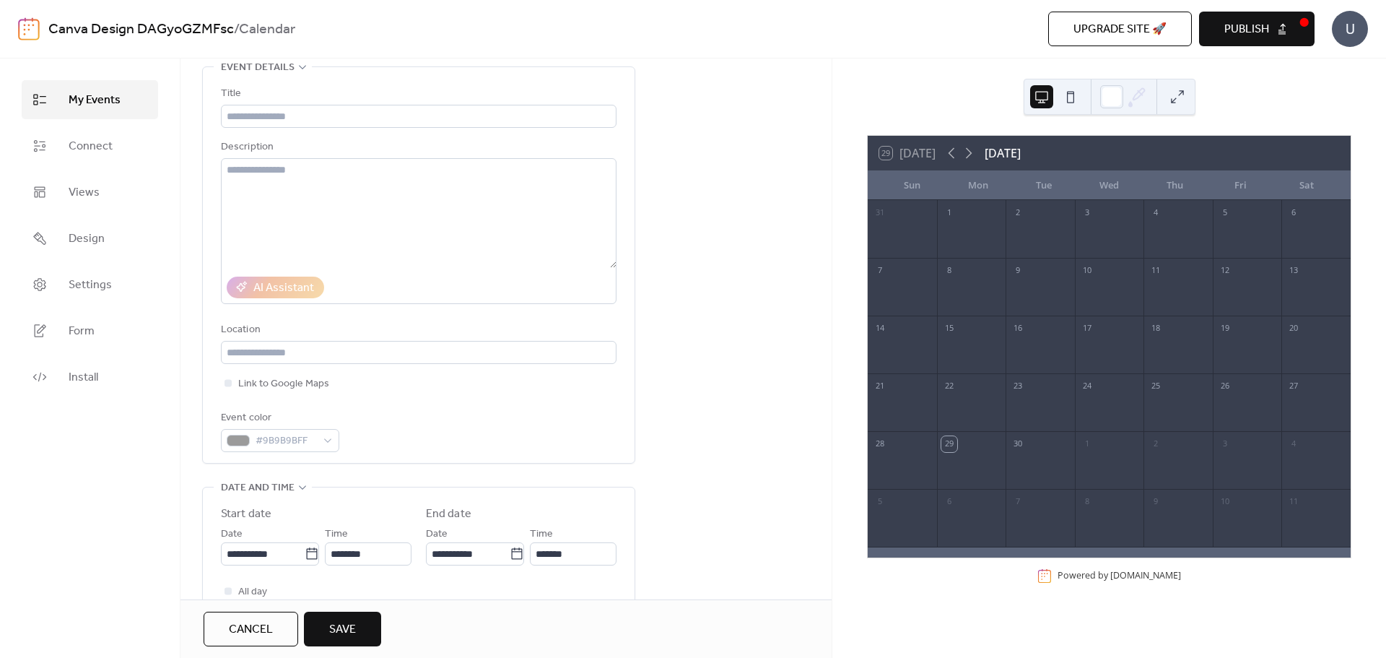
click at [487, 422] on div "Event color #9B9B9BFF" at bounding box center [419, 430] width 396 height 43
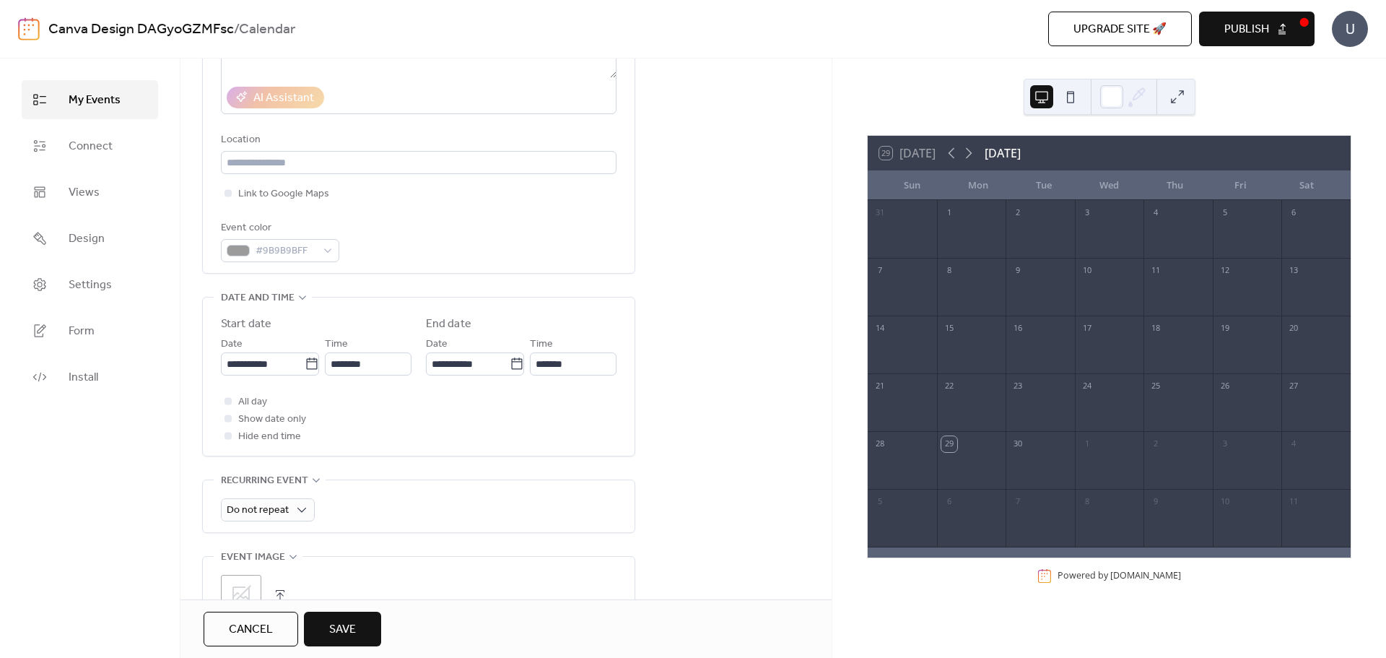
scroll to position [289, 0]
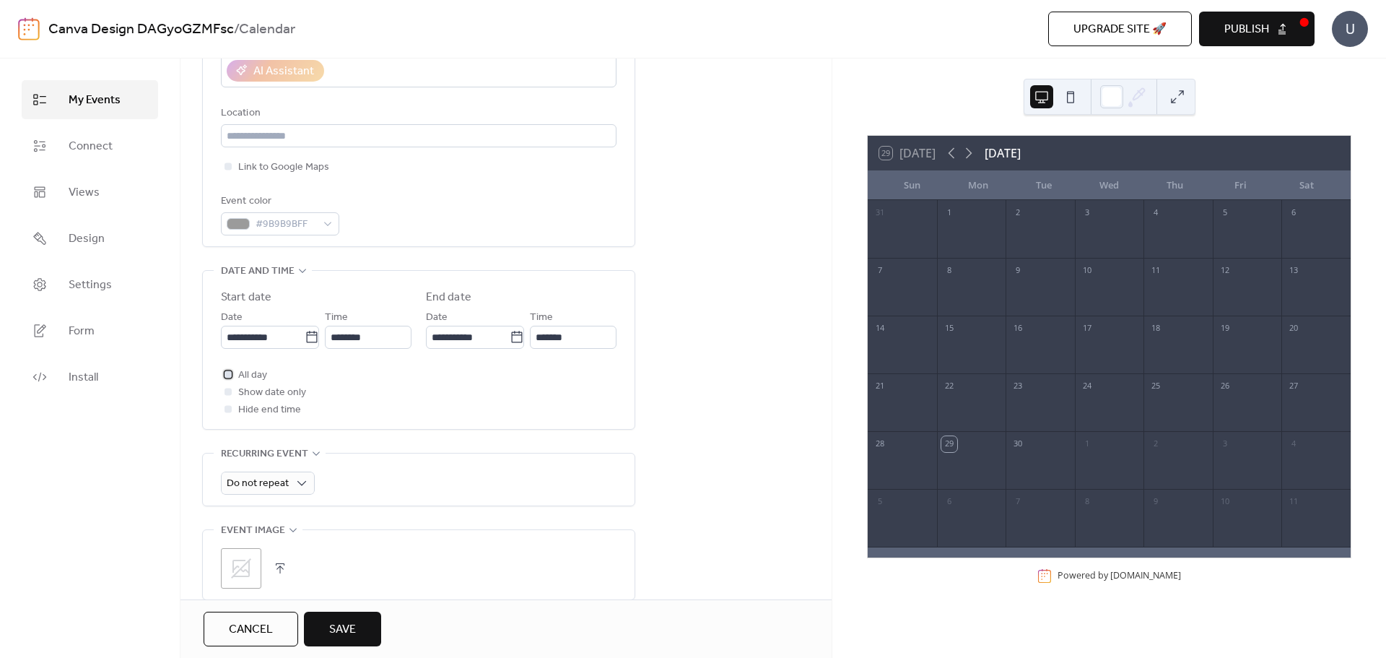
click at [231, 374] on div at bounding box center [227, 373] width 7 height 7
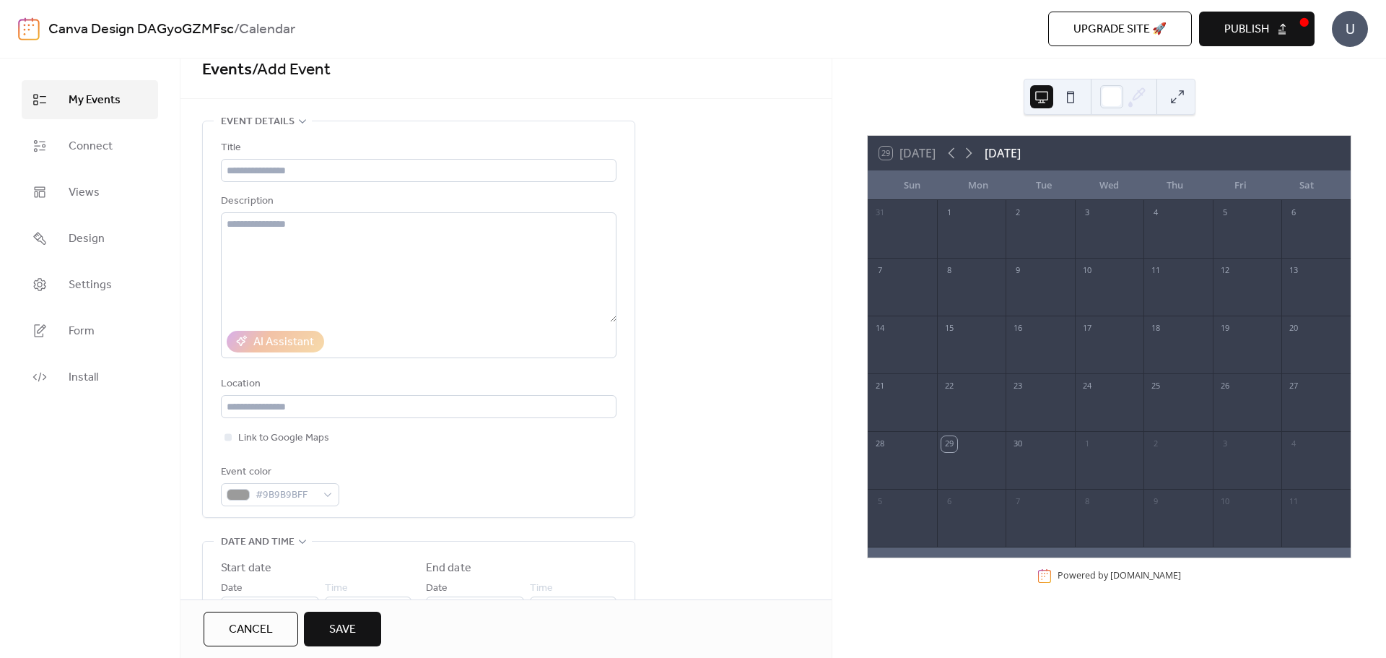
scroll to position [0, 0]
